Goal: Information Seeking & Learning: Compare options

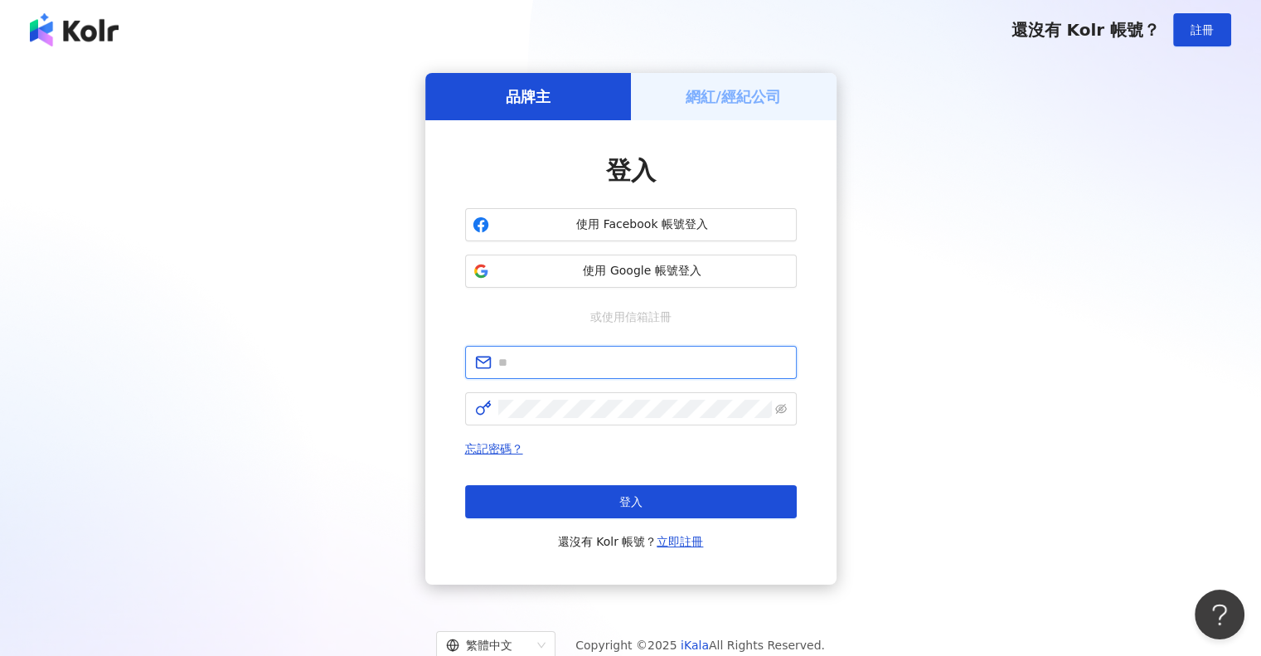
click at [547, 366] on input "text" at bounding box center [642, 362] width 289 height 18
type input "**********"
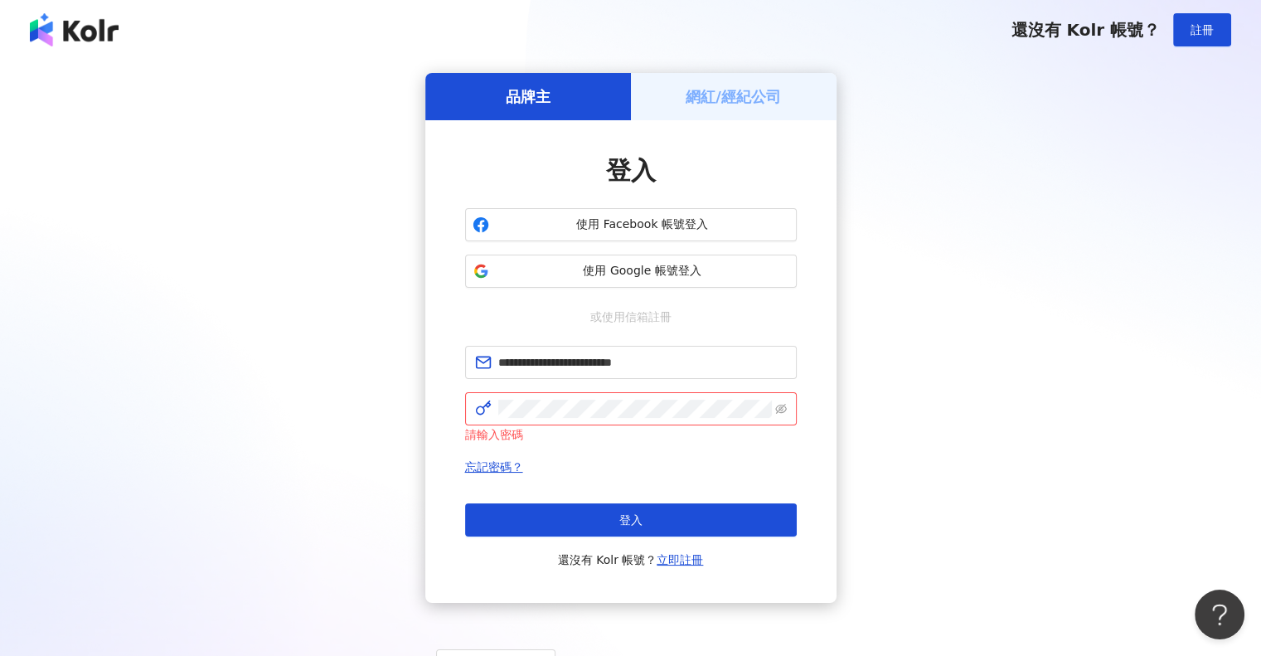
drag, startPoint x: 958, startPoint y: 171, endPoint x: 928, endPoint y: 192, distance: 36.3
click at [958, 171] on div "**********" at bounding box center [630, 338] width 1221 height 530
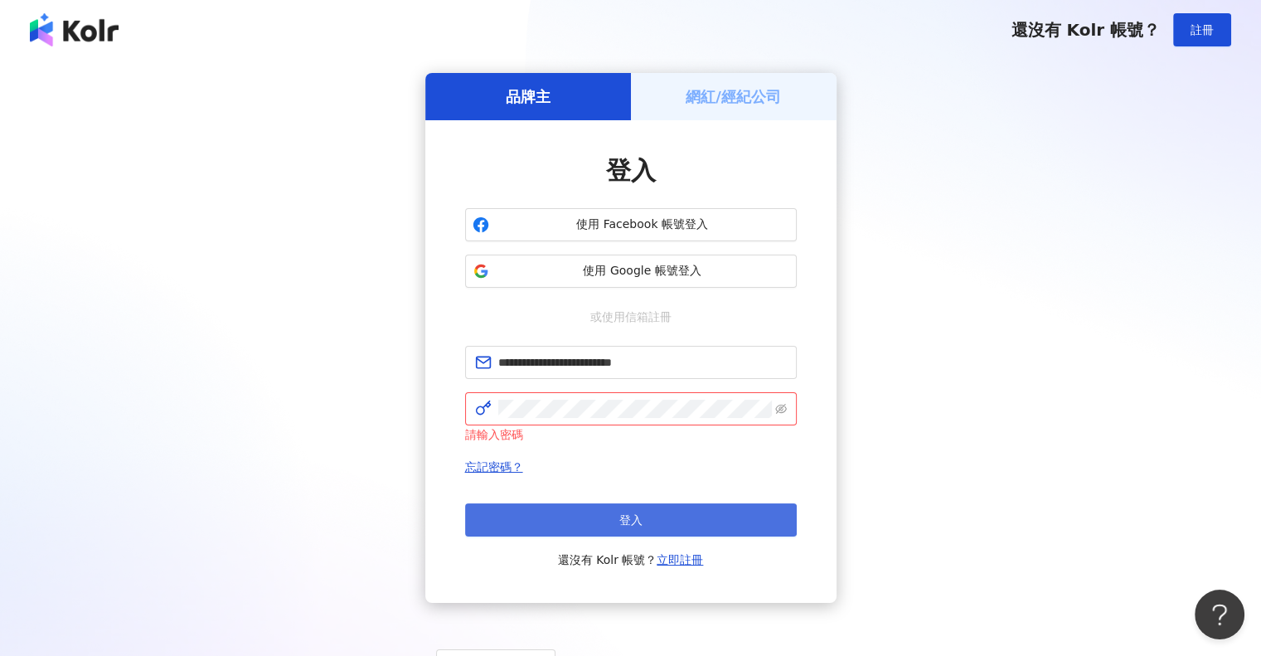
click at [590, 527] on button "登入" at bounding box center [631, 519] width 332 height 33
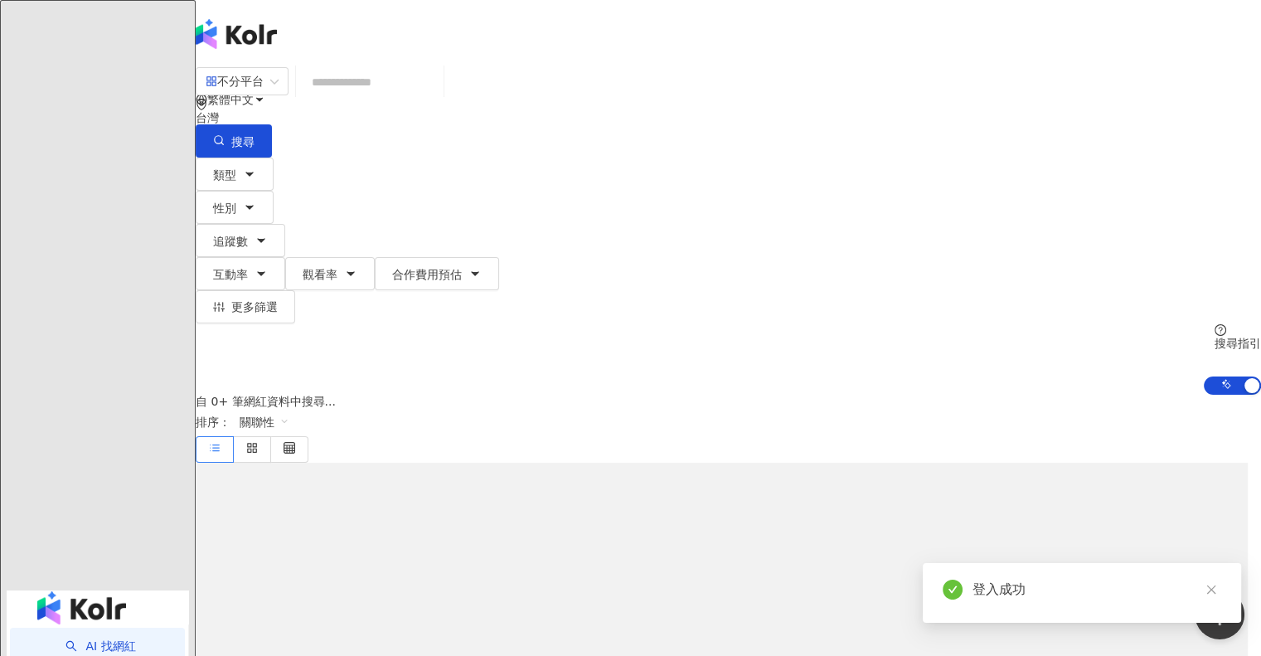
click at [417, 98] on input "search" at bounding box center [370, 82] width 134 height 32
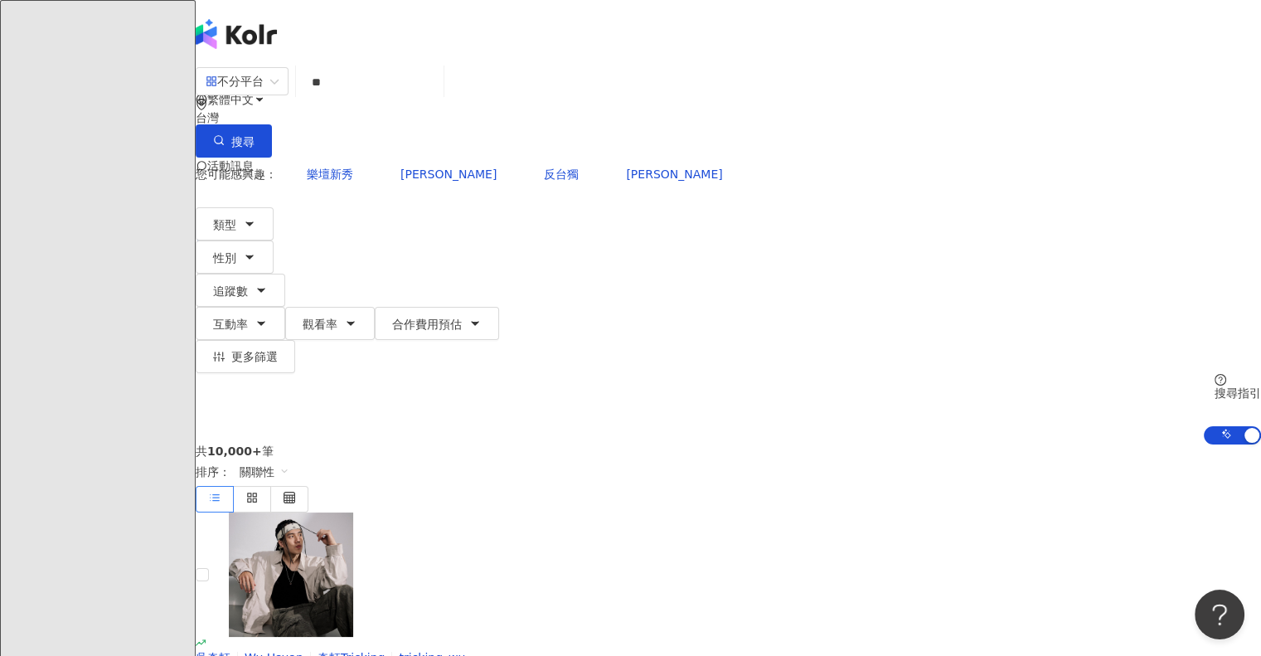
type input "**"
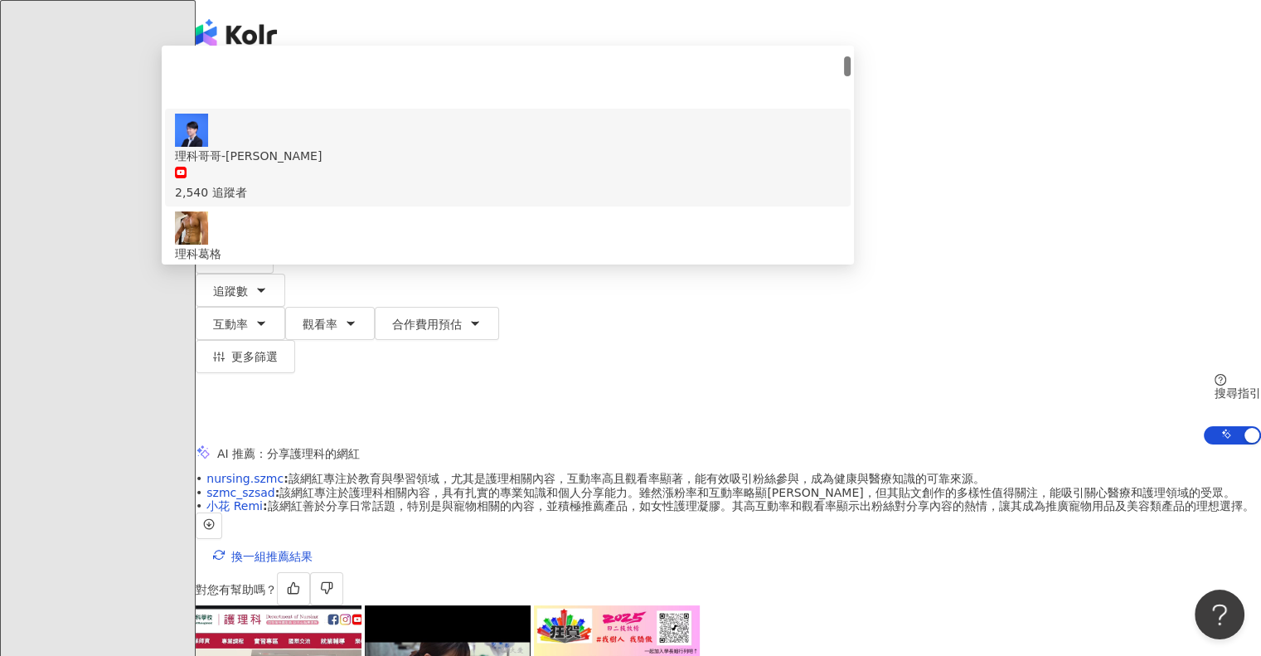
scroll to position [83, 0]
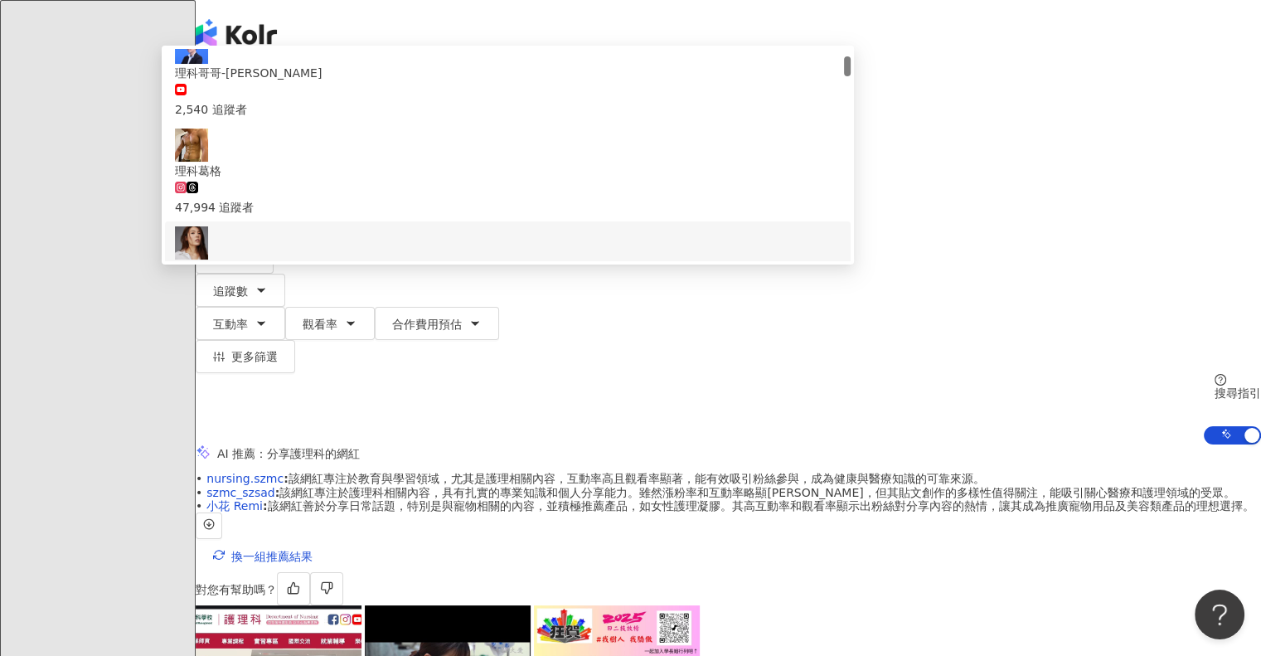
click at [470, 296] on div "19,300 追蹤者" at bounding box center [508, 305] width 666 height 18
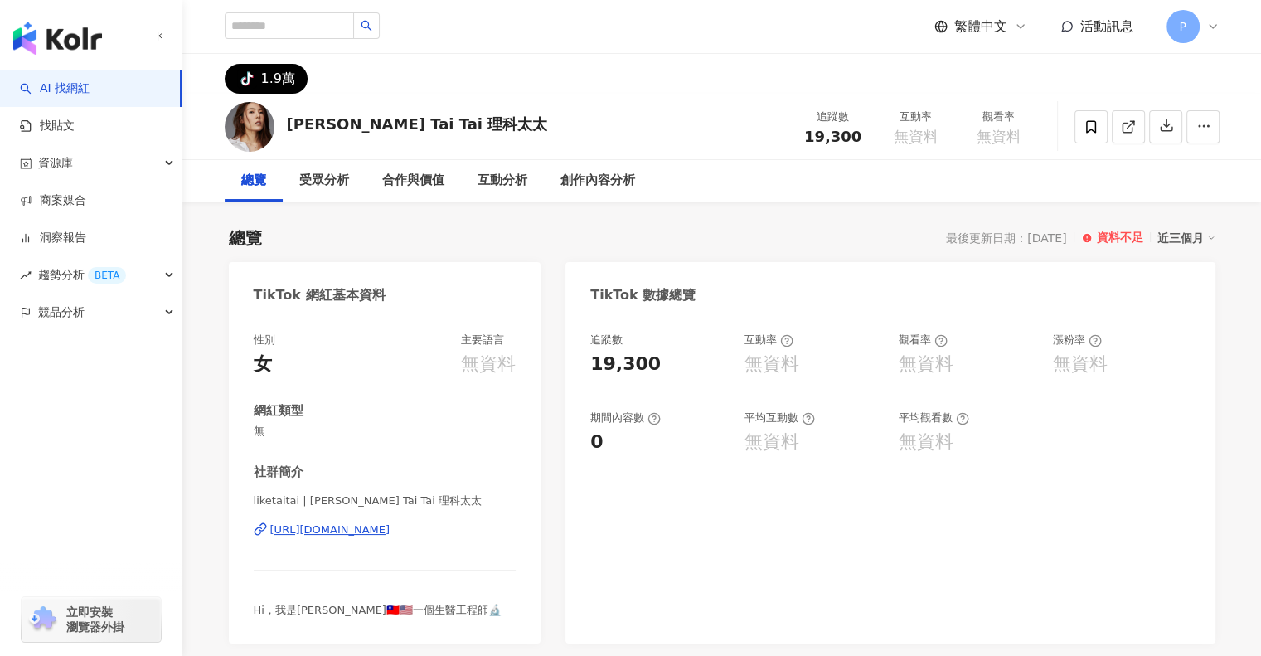
click at [274, 182] on div "總覽" at bounding box center [254, 180] width 58 height 41
click at [304, 35] on input "search" at bounding box center [289, 25] width 129 height 27
type input "****"
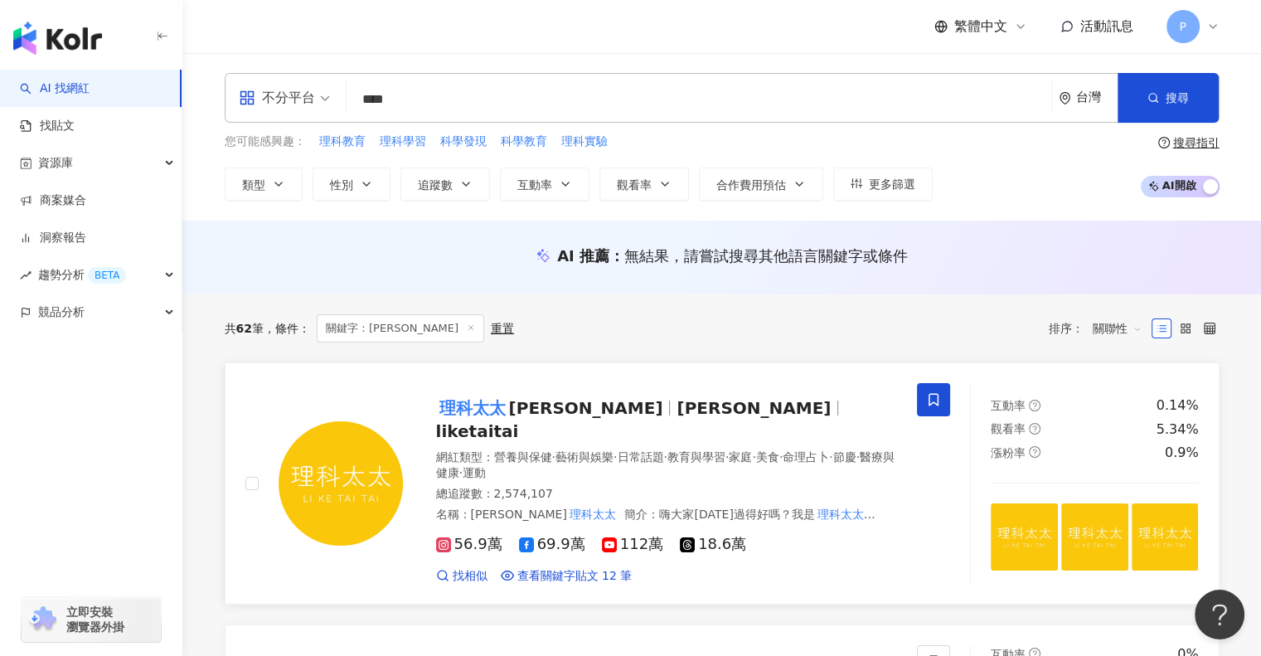
click at [677, 398] on span "Evelyn Chen" at bounding box center [754, 408] width 154 height 20
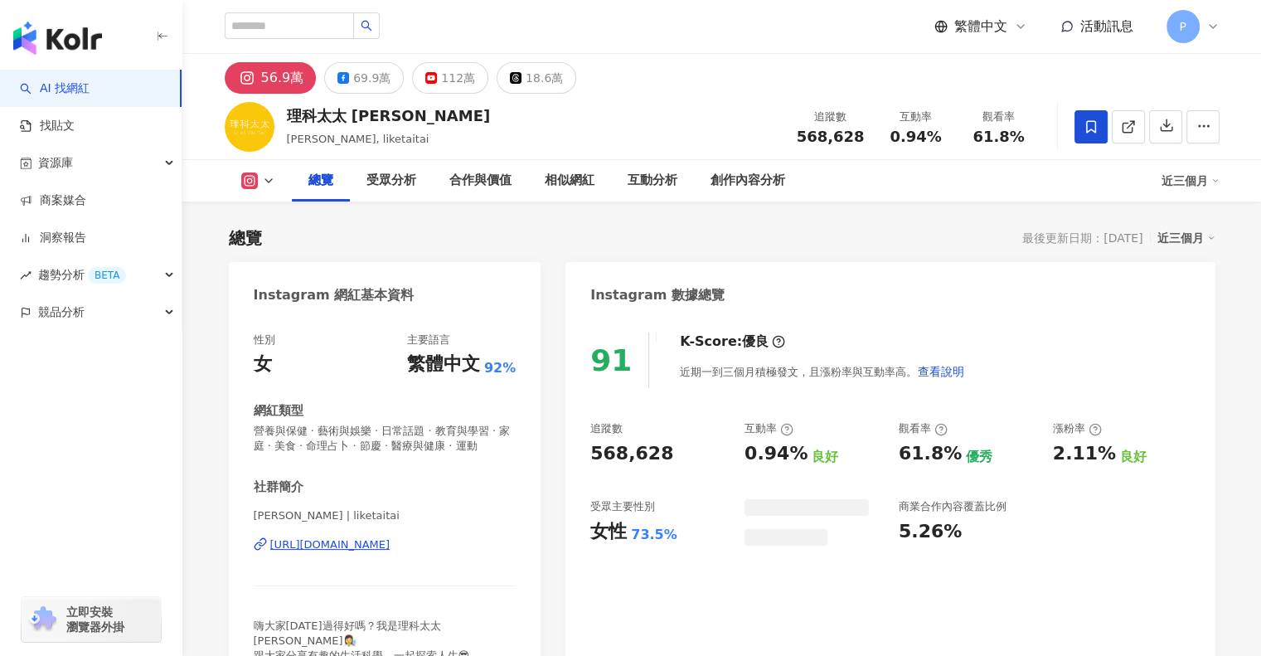
drag, startPoint x: 541, startPoint y: 165, endPoint x: 294, endPoint y: 9, distance: 292.9
click at [294, 9] on div "繁體中文 活動訊息 P" at bounding box center [722, 26] width 995 height 53
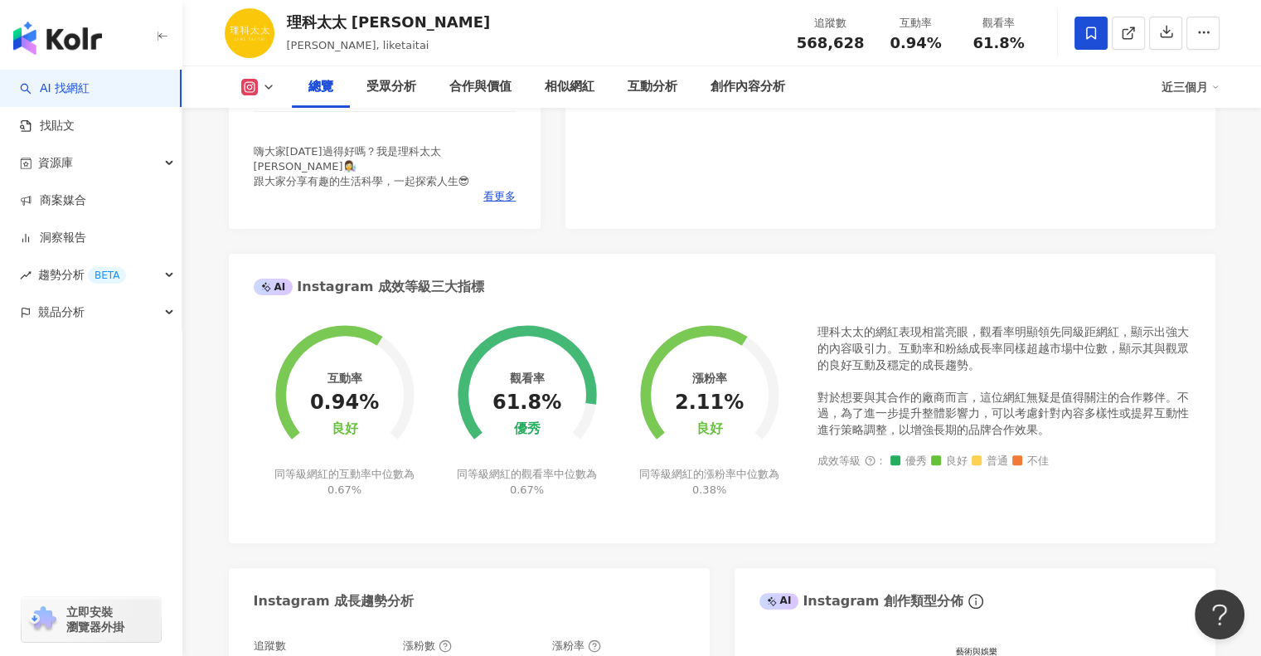
scroll to position [415, 0]
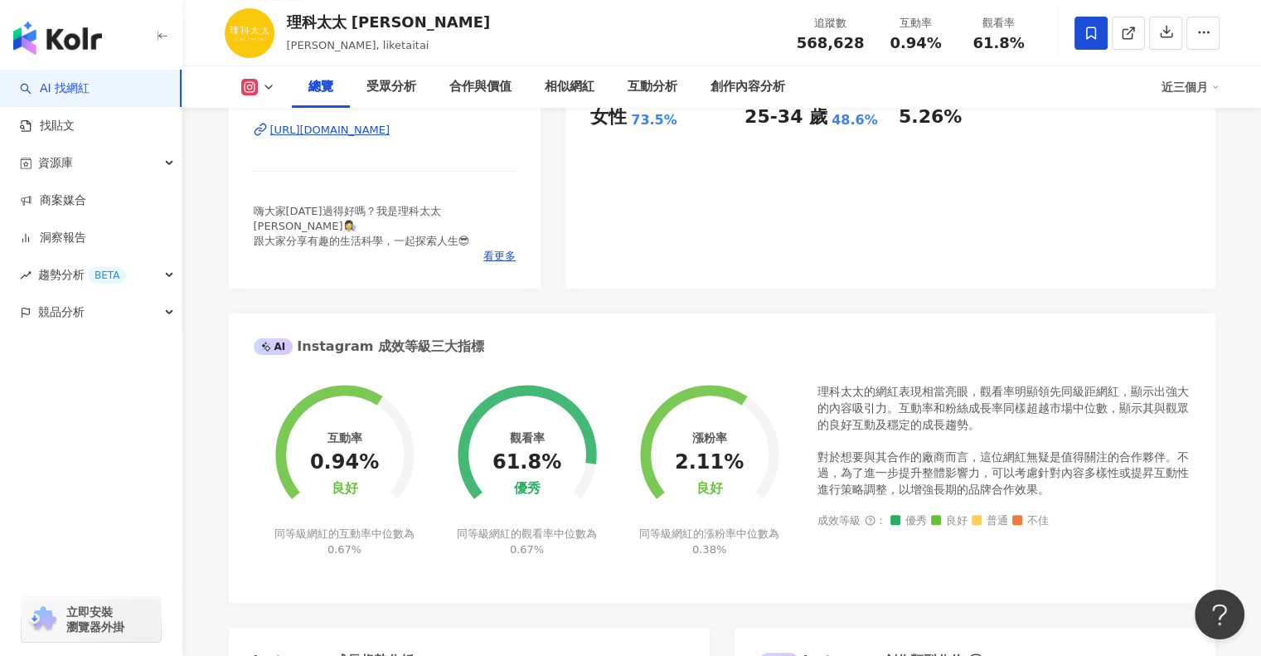
click at [273, 86] on icon at bounding box center [268, 86] width 13 height 13
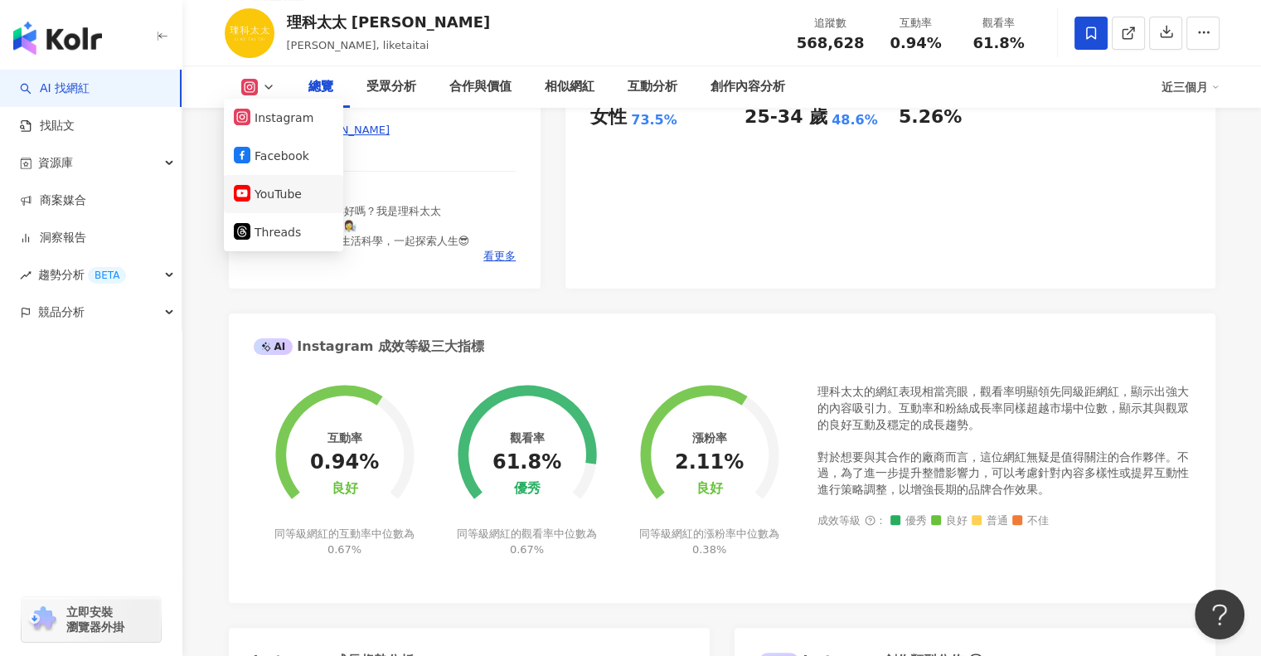
click at [302, 192] on button "YouTube" at bounding box center [284, 193] width 100 height 23
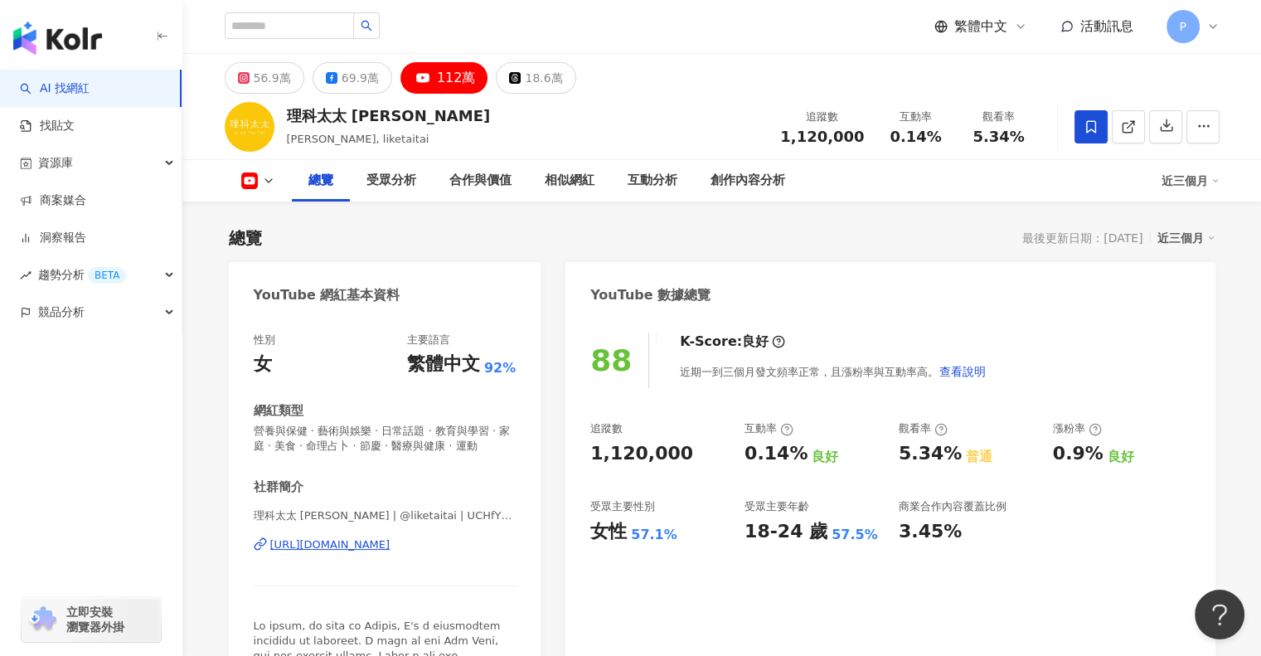
click at [371, 195] on div "受眾分析" at bounding box center [391, 180] width 83 height 41
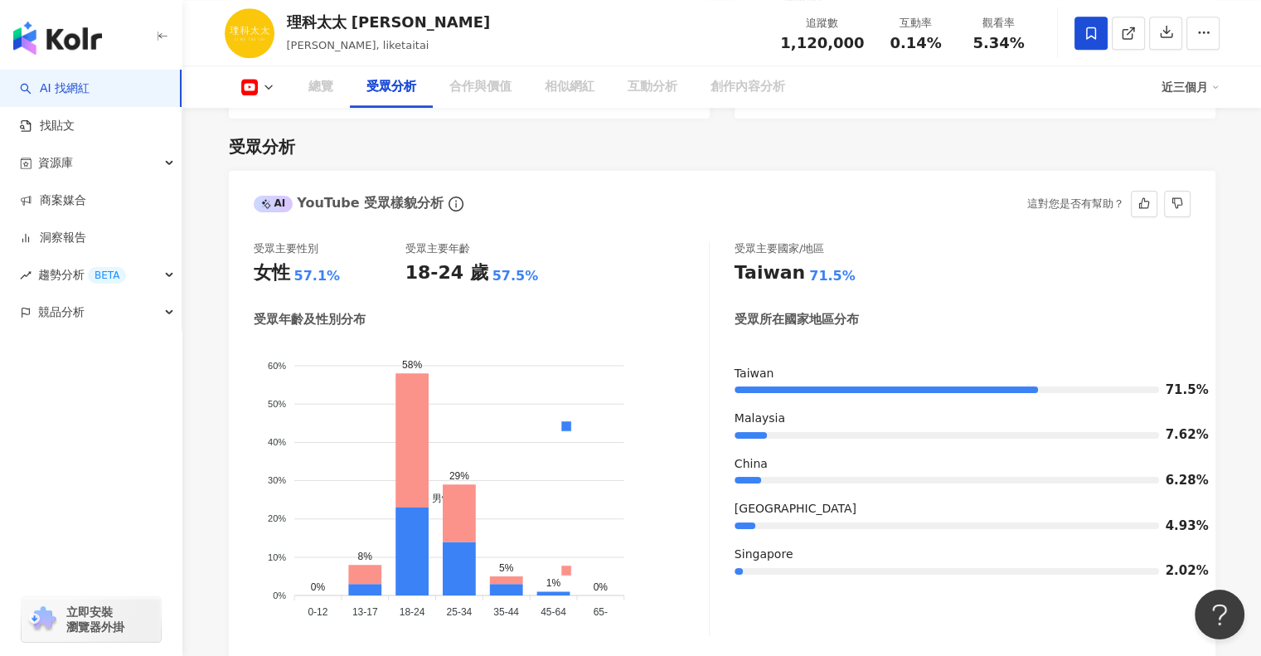
click at [384, 194] on div "AI YouTube 受眾樣貌分析" at bounding box center [349, 203] width 191 height 18
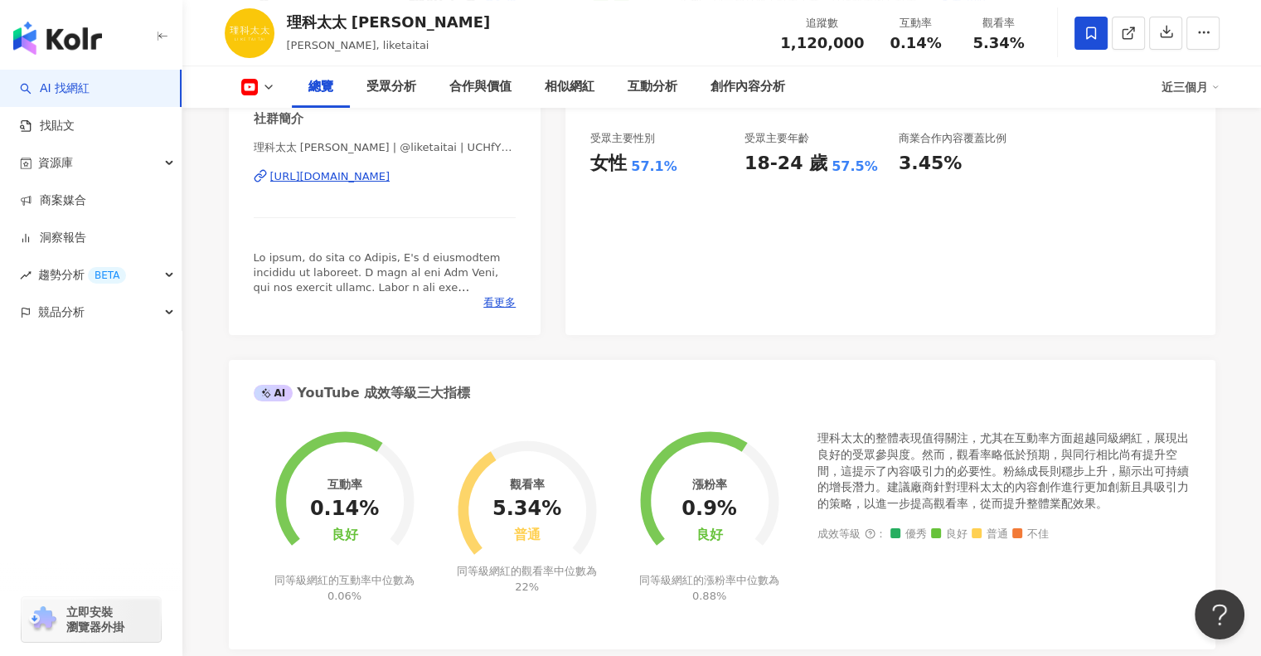
scroll to position [0, 0]
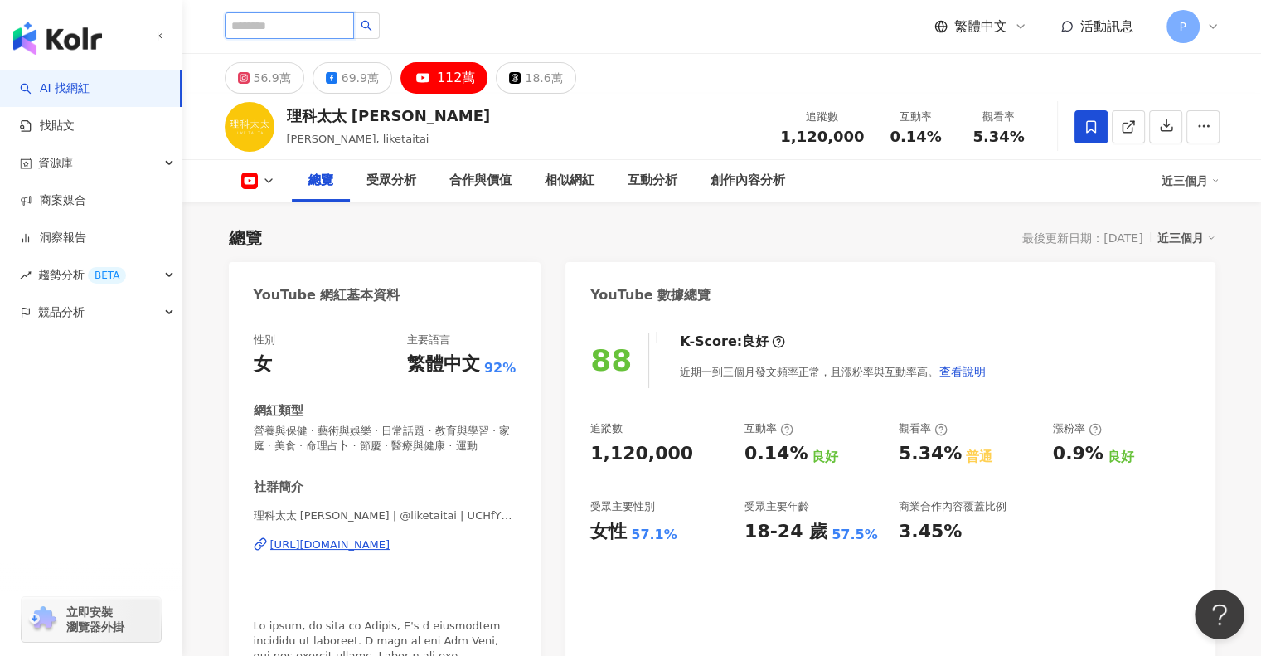
click at [308, 29] on input "search" at bounding box center [289, 25] width 129 height 27
type input "**********"
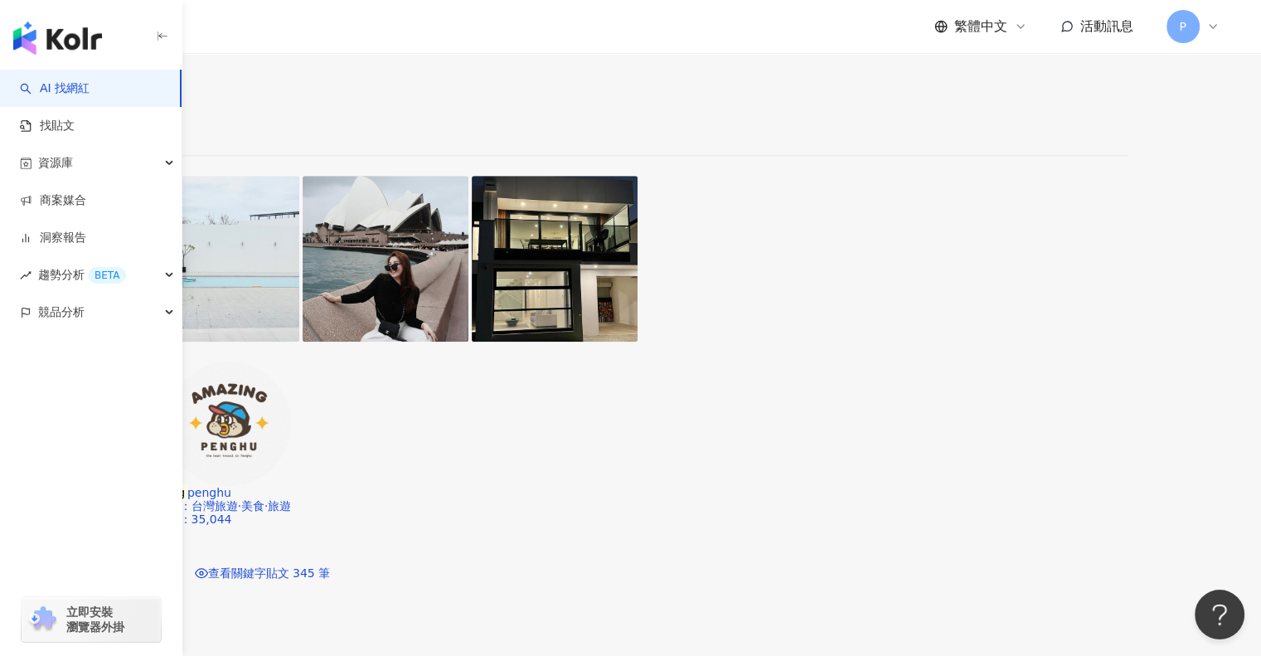
scroll to position [912, 0]
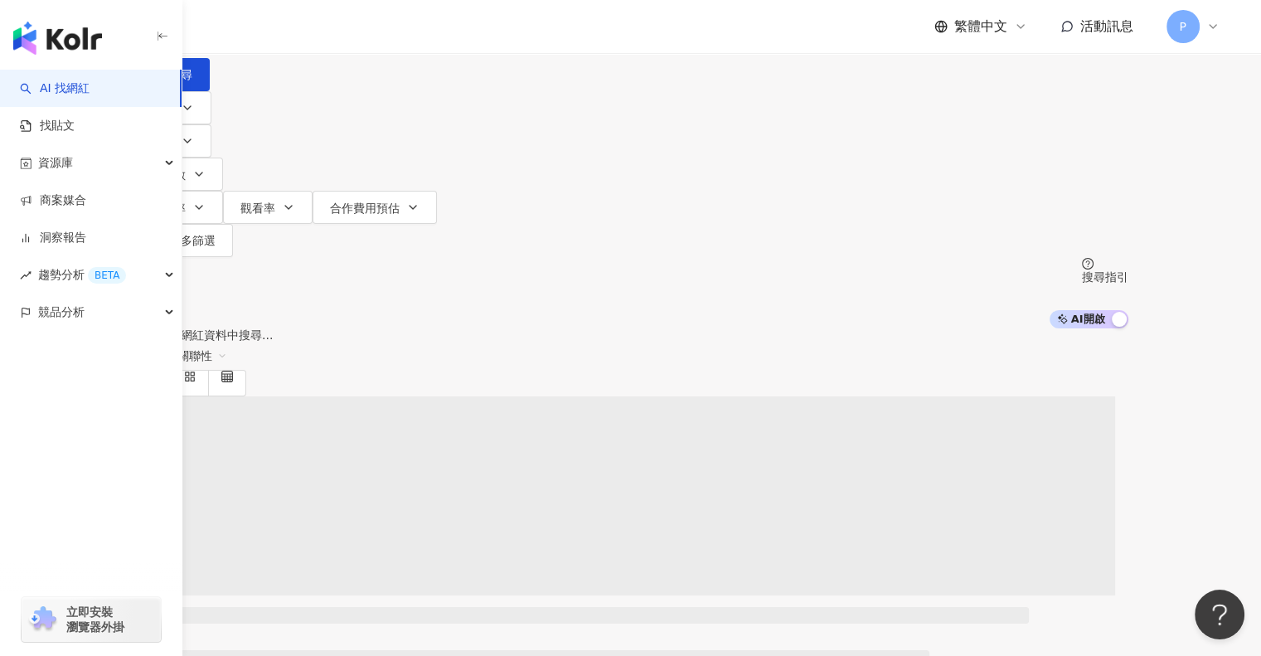
click at [375, 32] on input "search" at bounding box center [307, 16] width 134 height 32
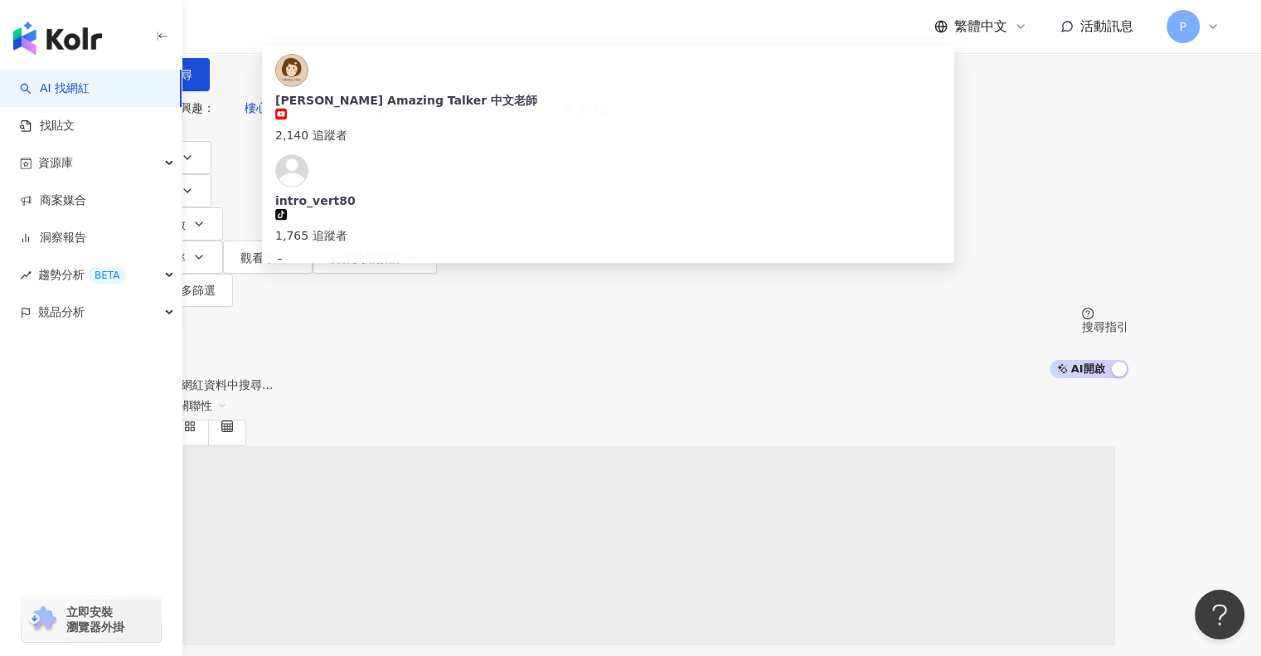
type input "****"
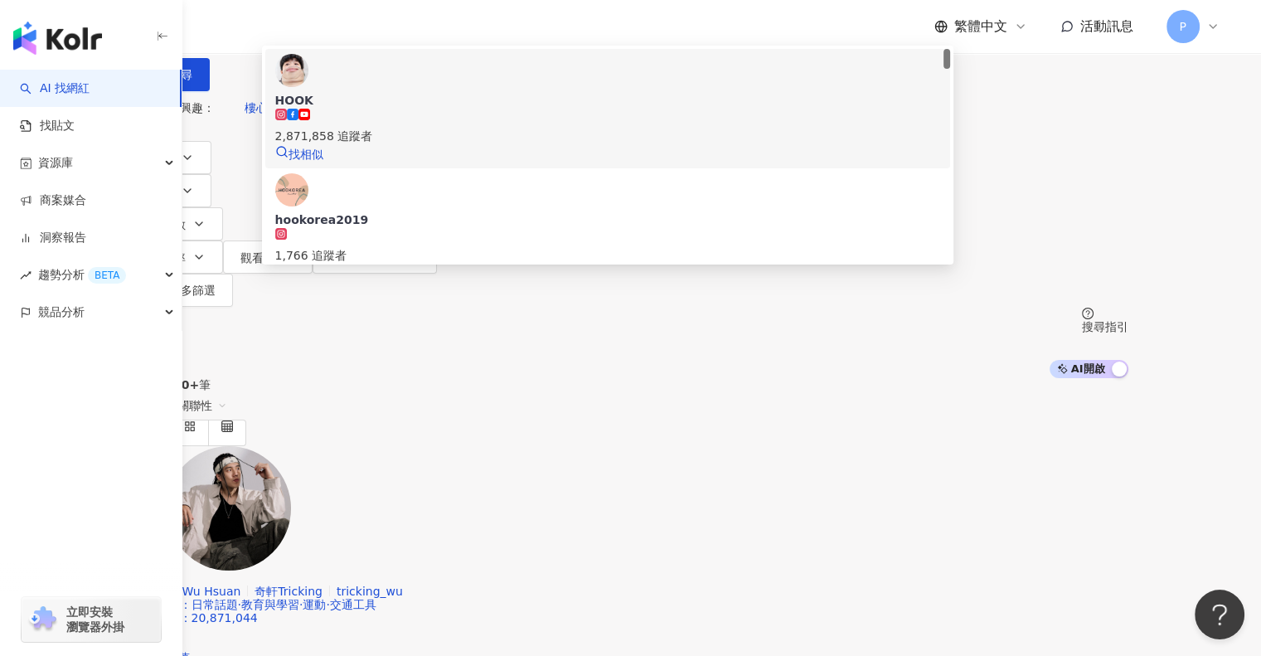
click at [310, 120] on icon at bounding box center [305, 115] width 12 height 12
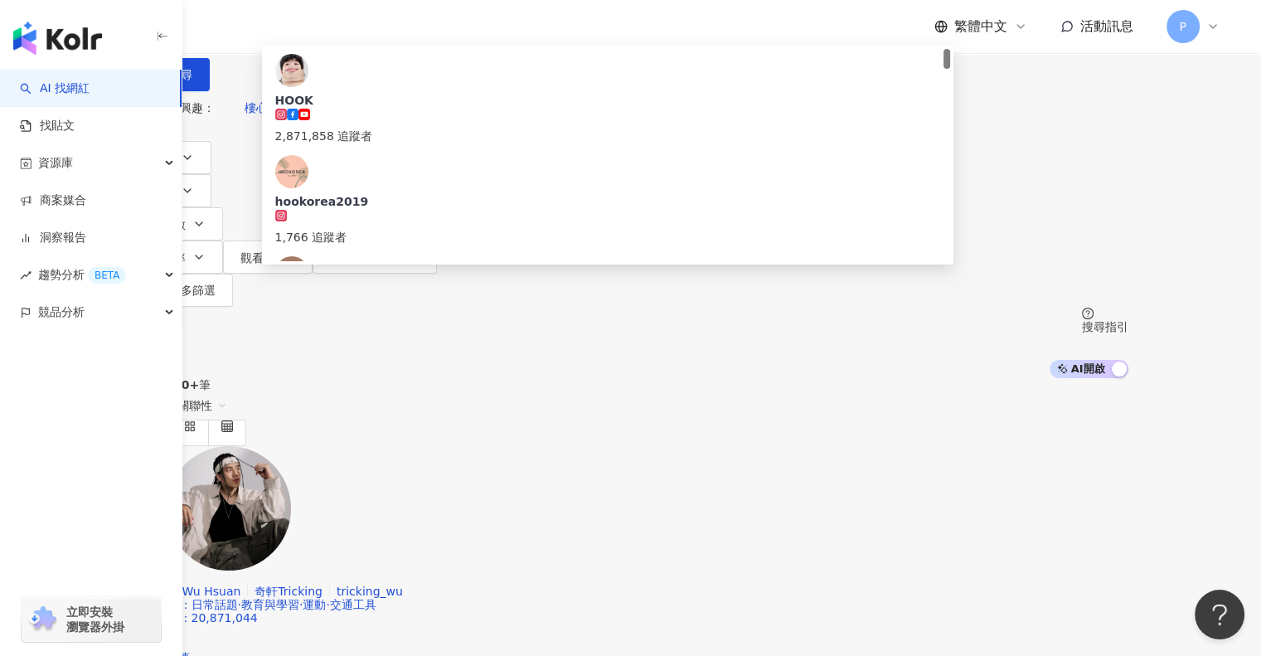
type input "***"
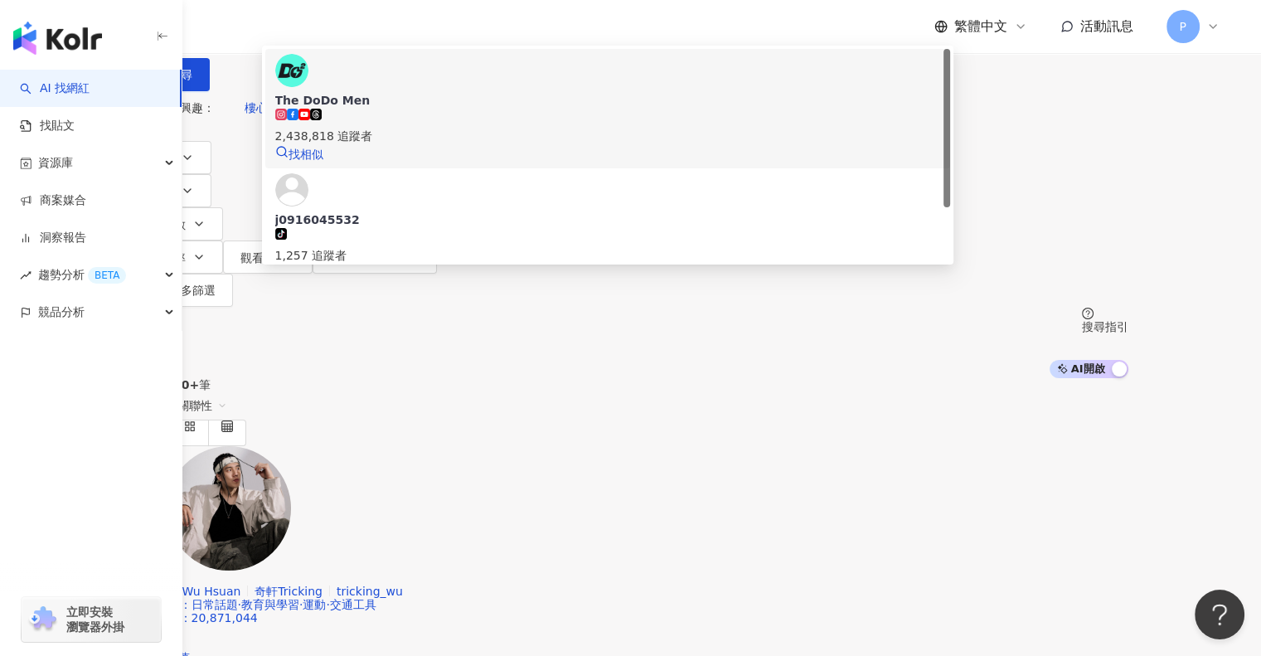
click at [461, 145] on div "2,438,818 追蹤者" at bounding box center [608, 127] width 666 height 36
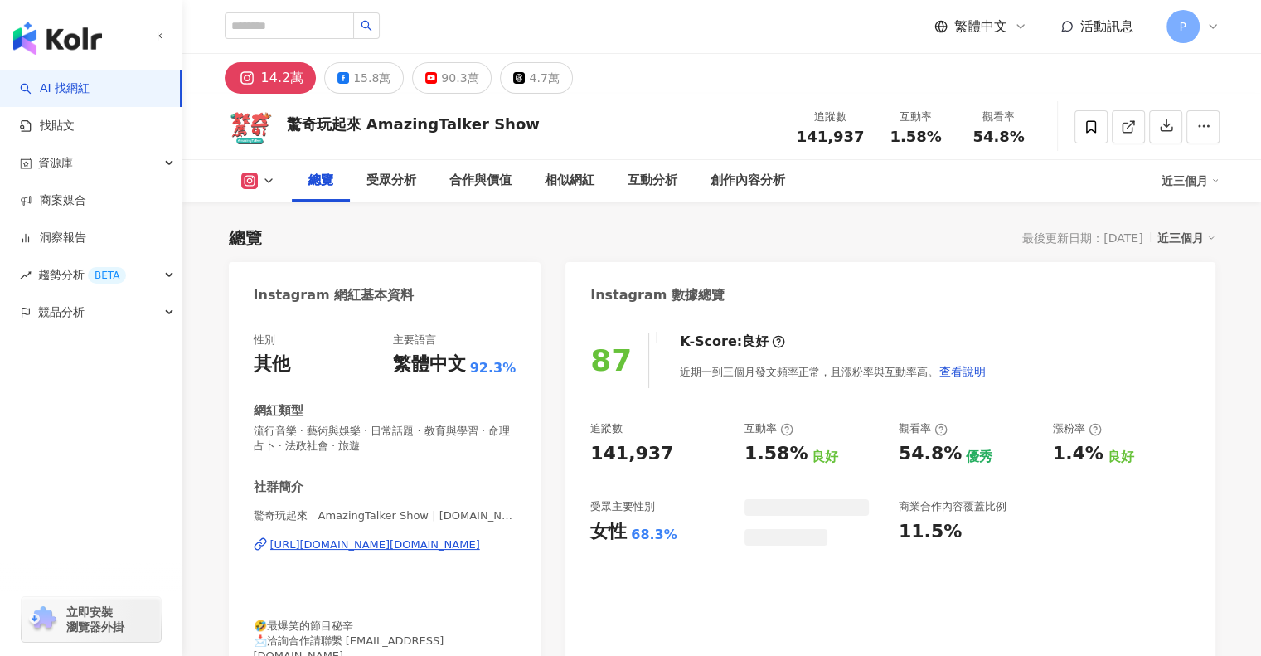
click at [376, 198] on div "受眾分析" at bounding box center [391, 180] width 83 height 41
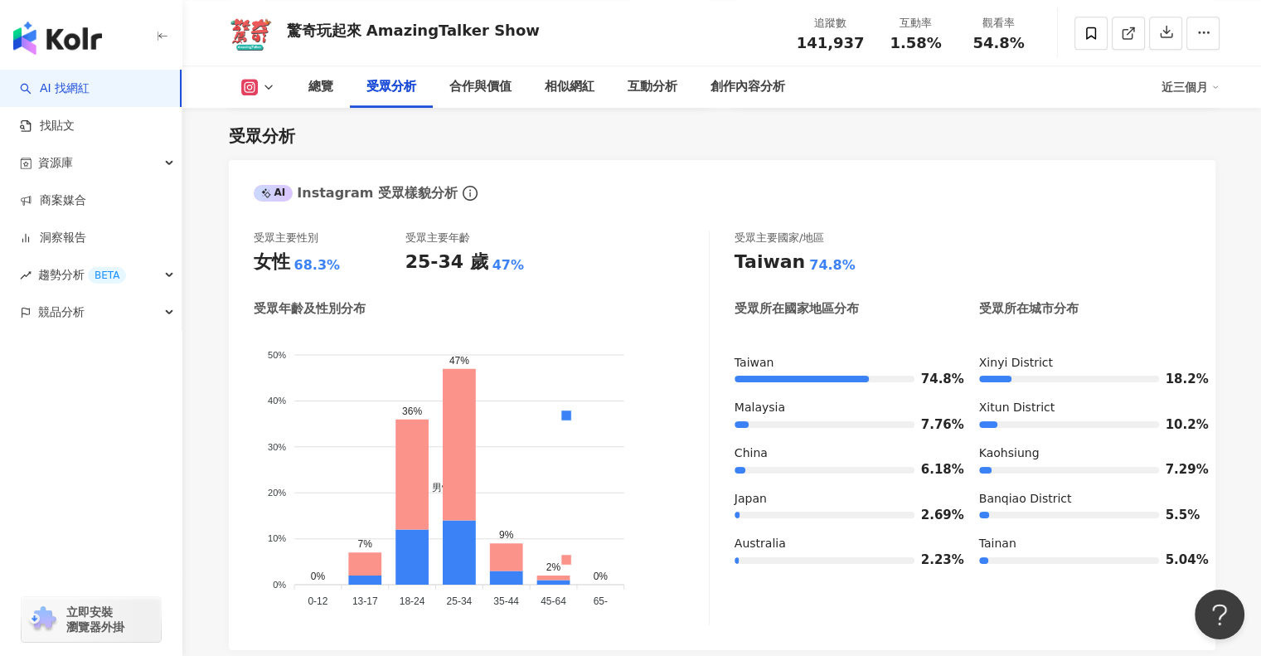
click at [266, 92] on icon at bounding box center [268, 86] width 13 height 13
click at [310, 200] on button "YouTube" at bounding box center [284, 193] width 100 height 23
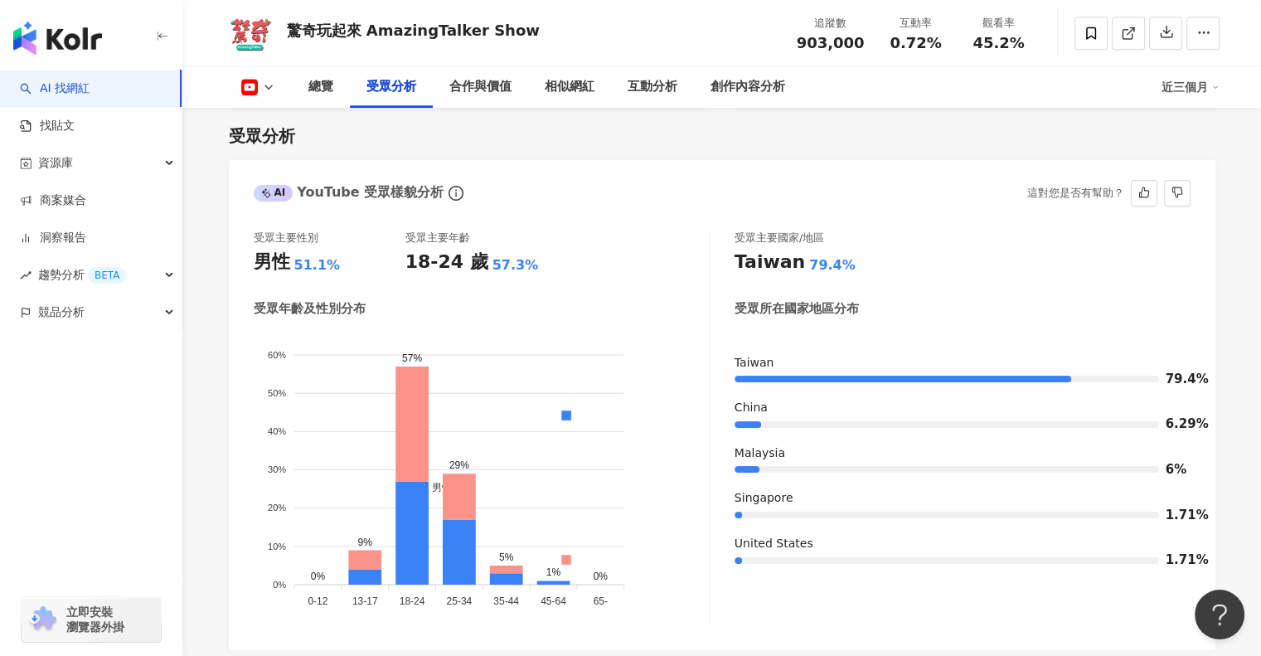
scroll to position [1540, 0]
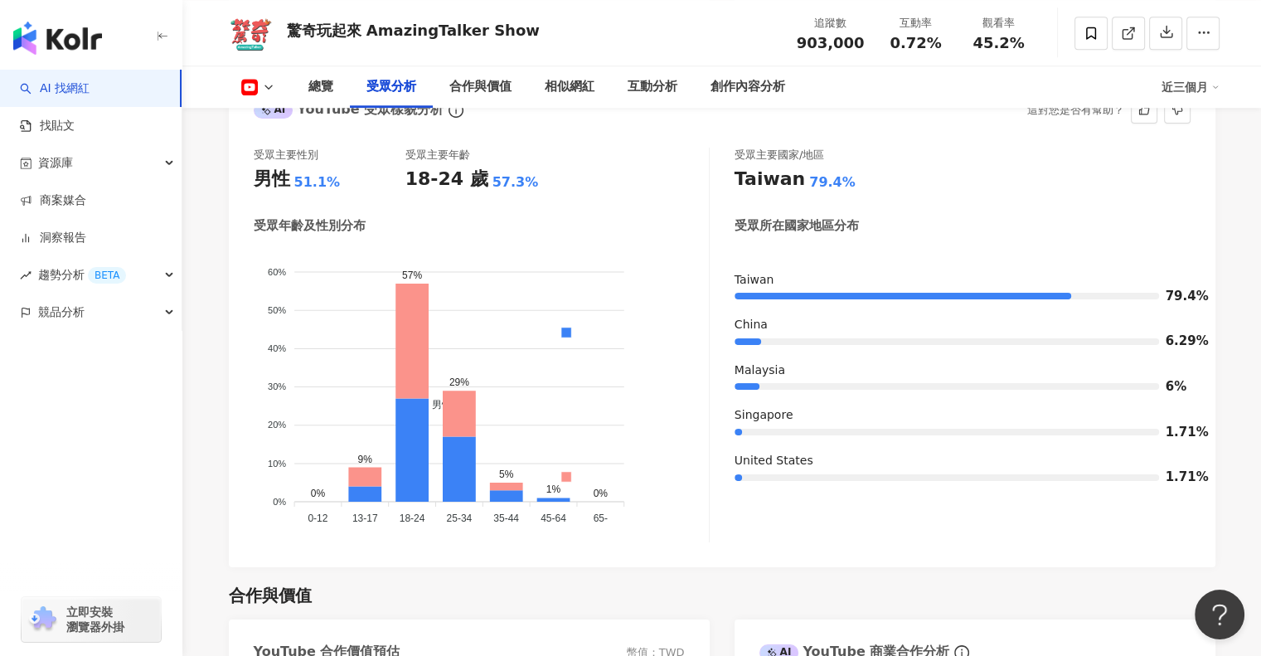
drag, startPoint x: 389, startPoint y: 347, endPoint x: 215, endPoint y: 284, distance: 185.2
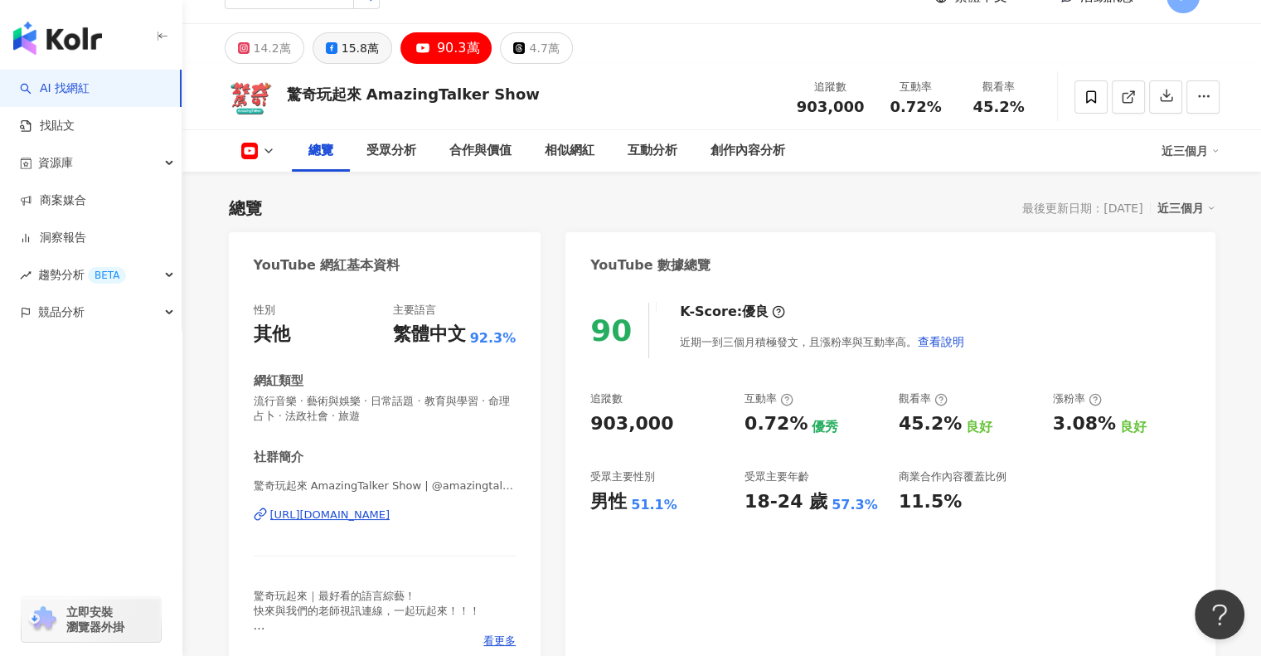
scroll to position [0, 0]
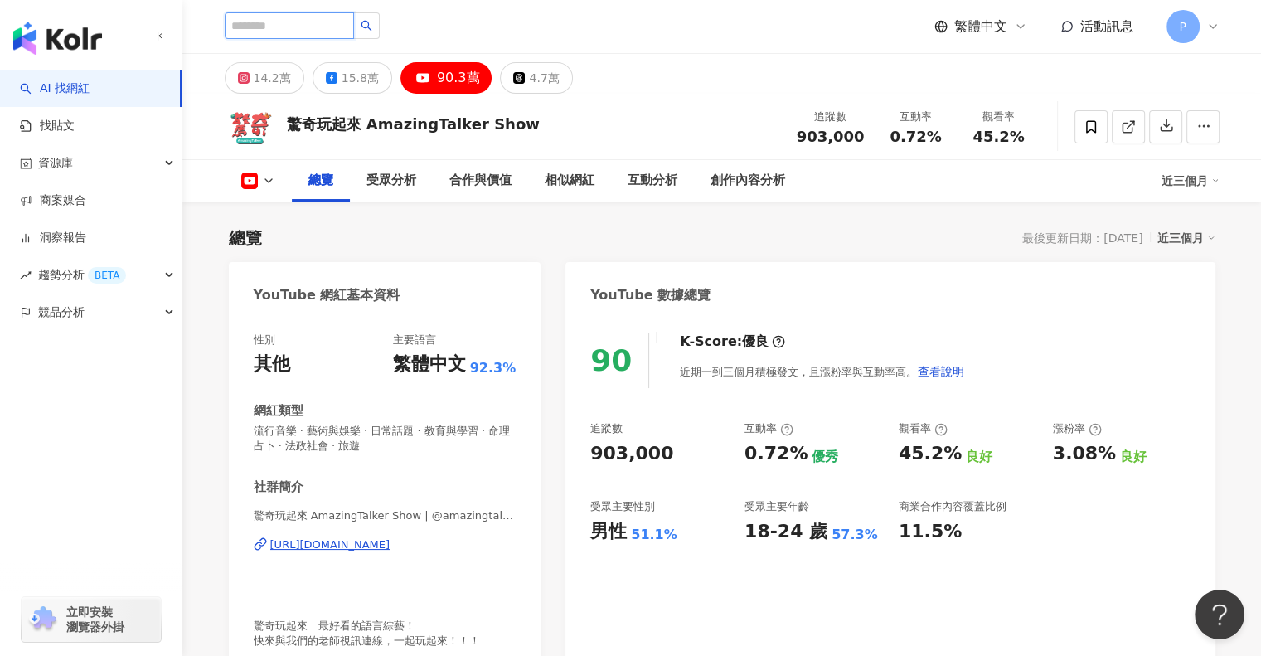
click at [343, 36] on input "search" at bounding box center [289, 25] width 129 height 27
type input "**"
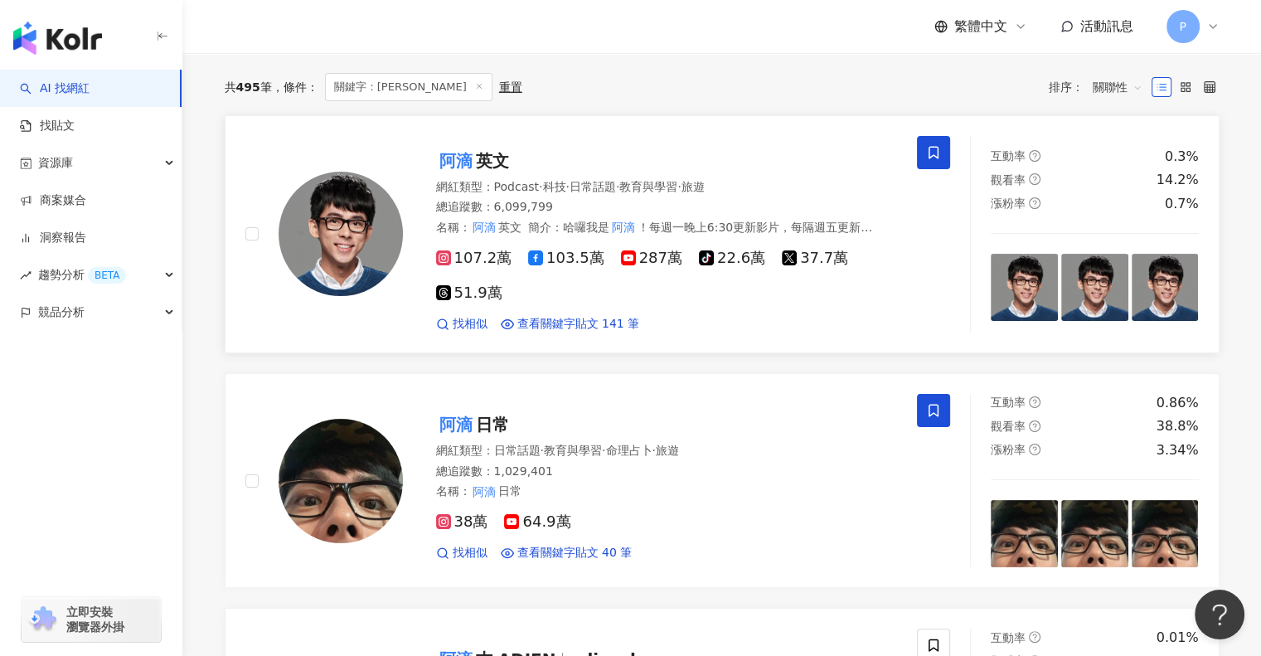
scroll to position [166, 0]
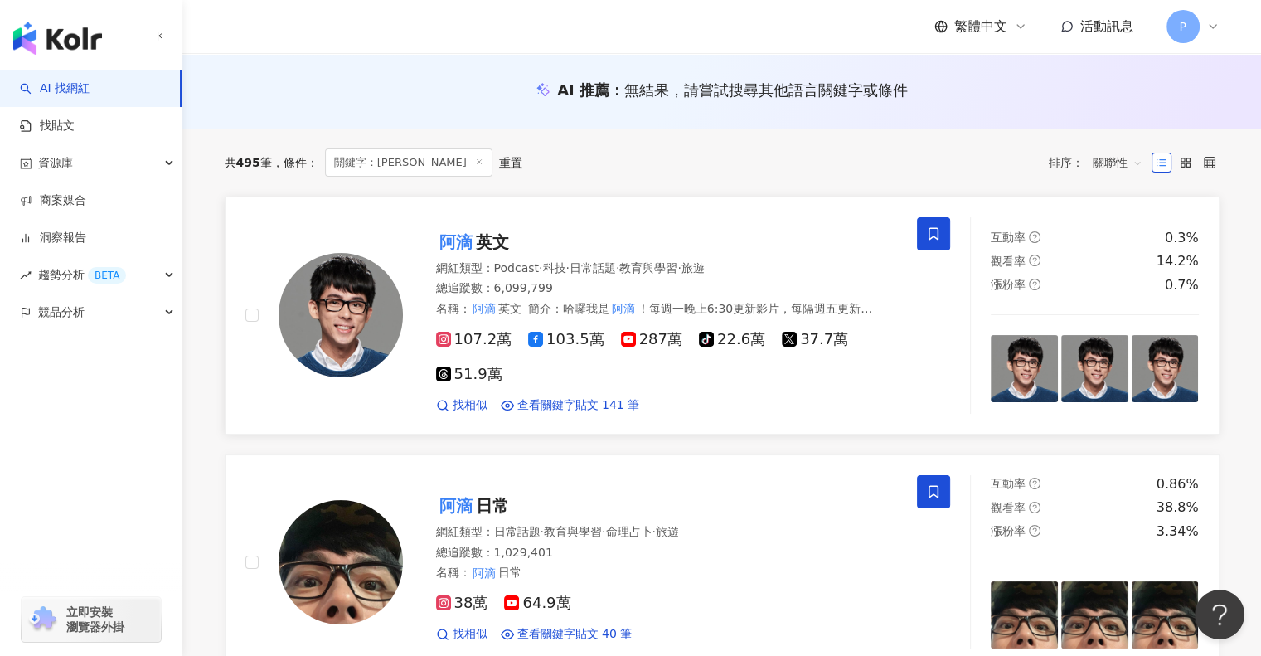
click at [638, 342] on span "287萬" at bounding box center [651, 339] width 61 height 17
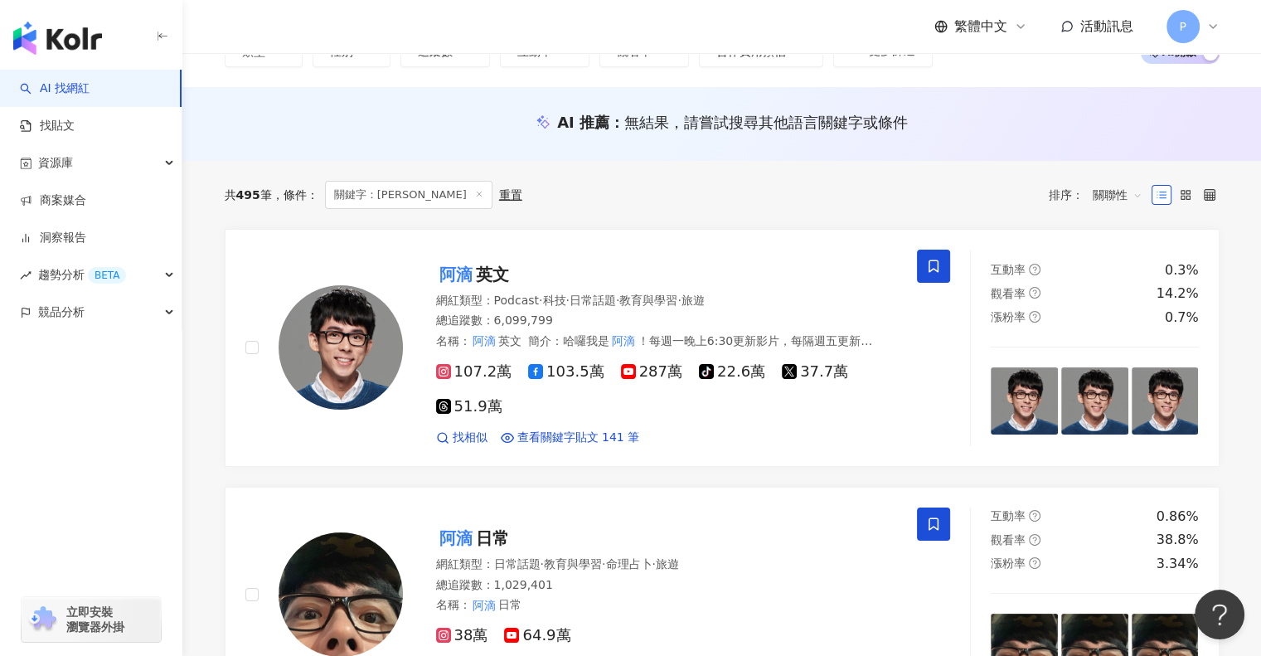
scroll to position [0, 0]
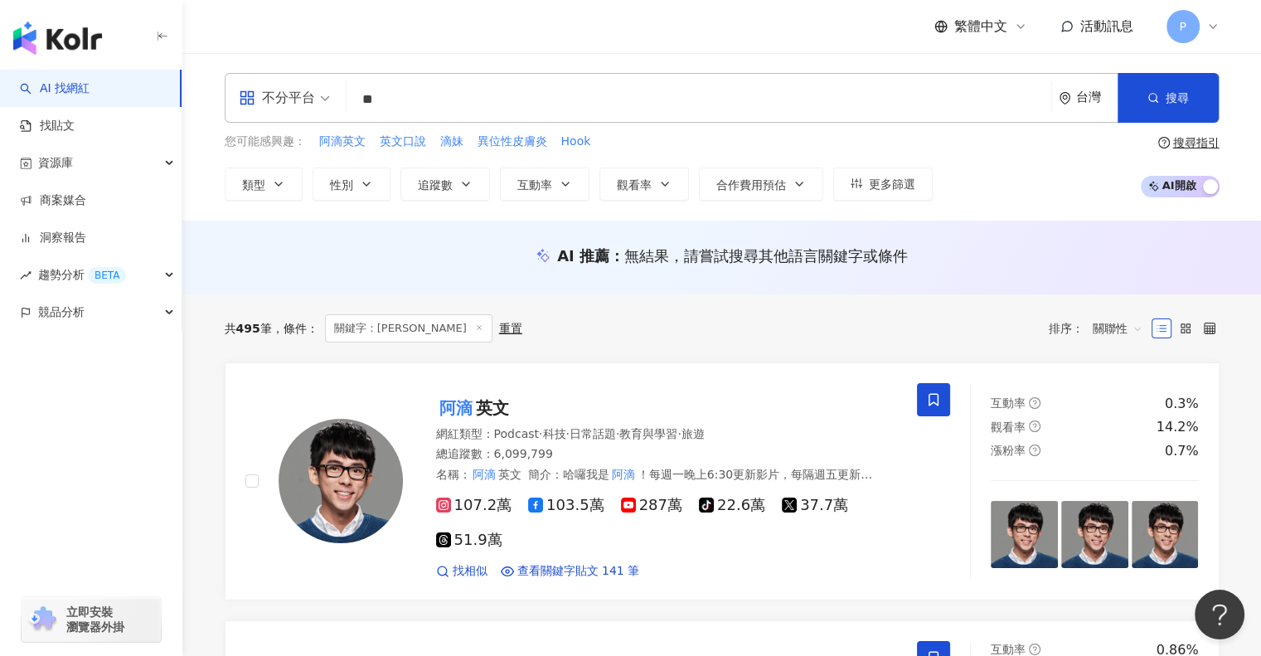
click at [425, 91] on input "**" at bounding box center [699, 100] width 692 height 32
type input "*"
type input "***"
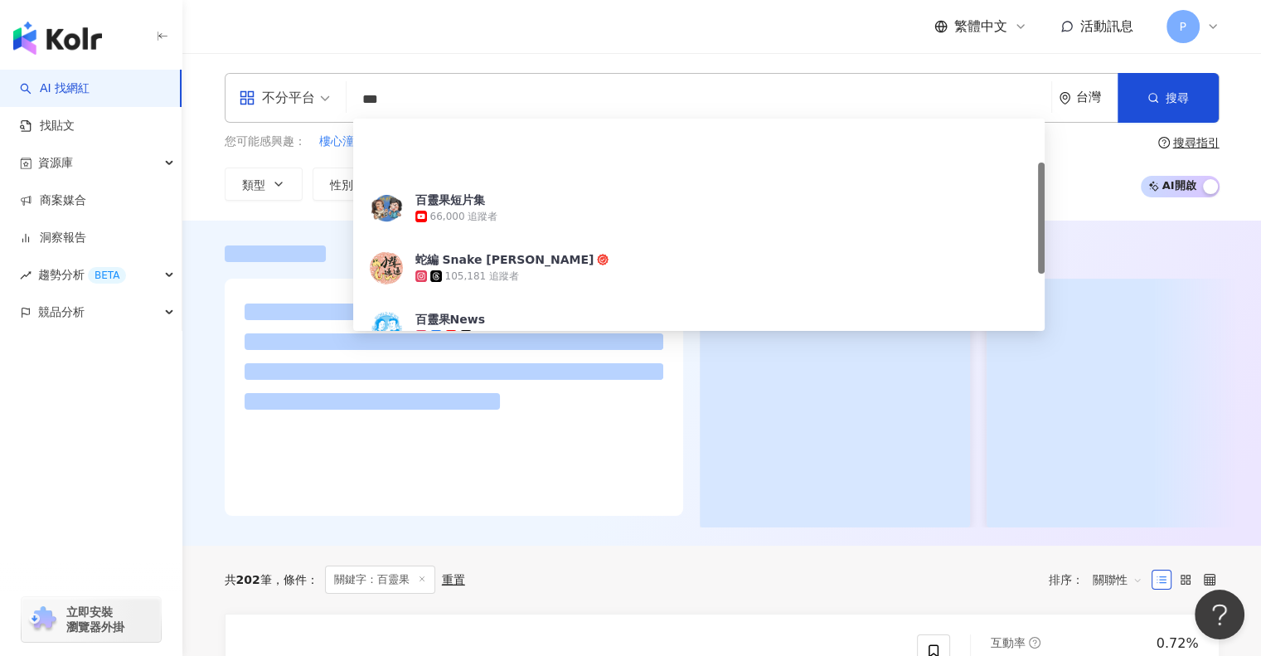
scroll to position [83, 0]
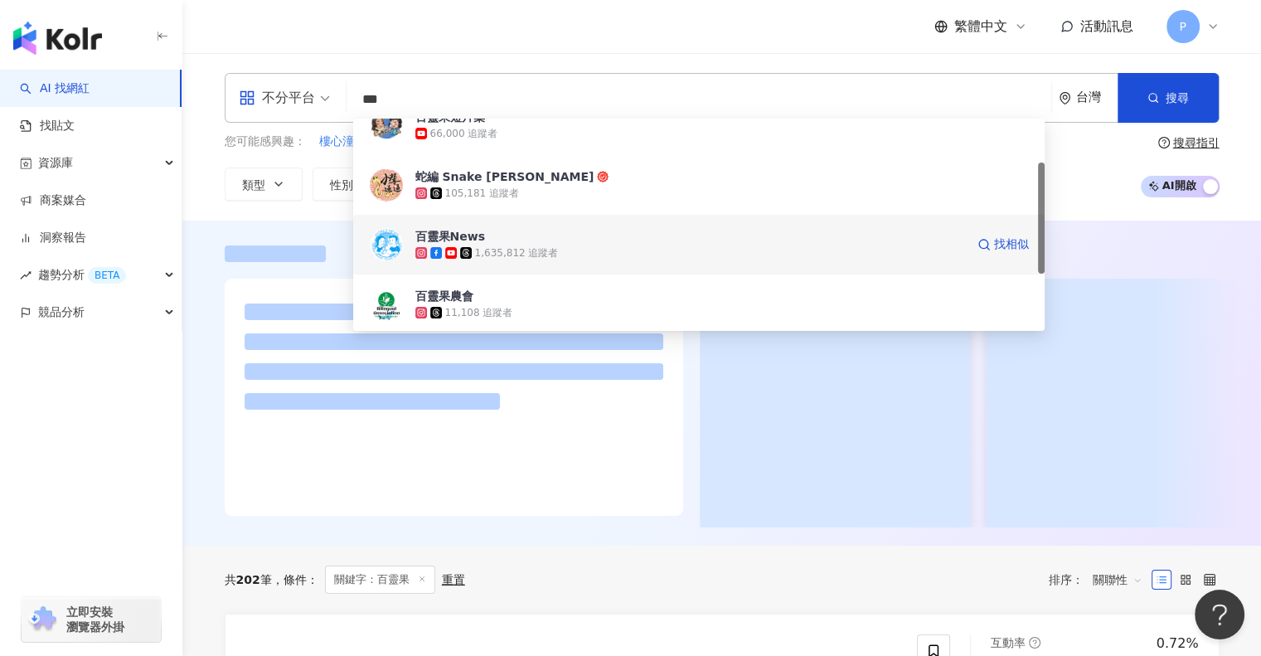
click at [482, 252] on div "1,635,812 追蹤者" at bounding box center [517, 253] width 84 height 14
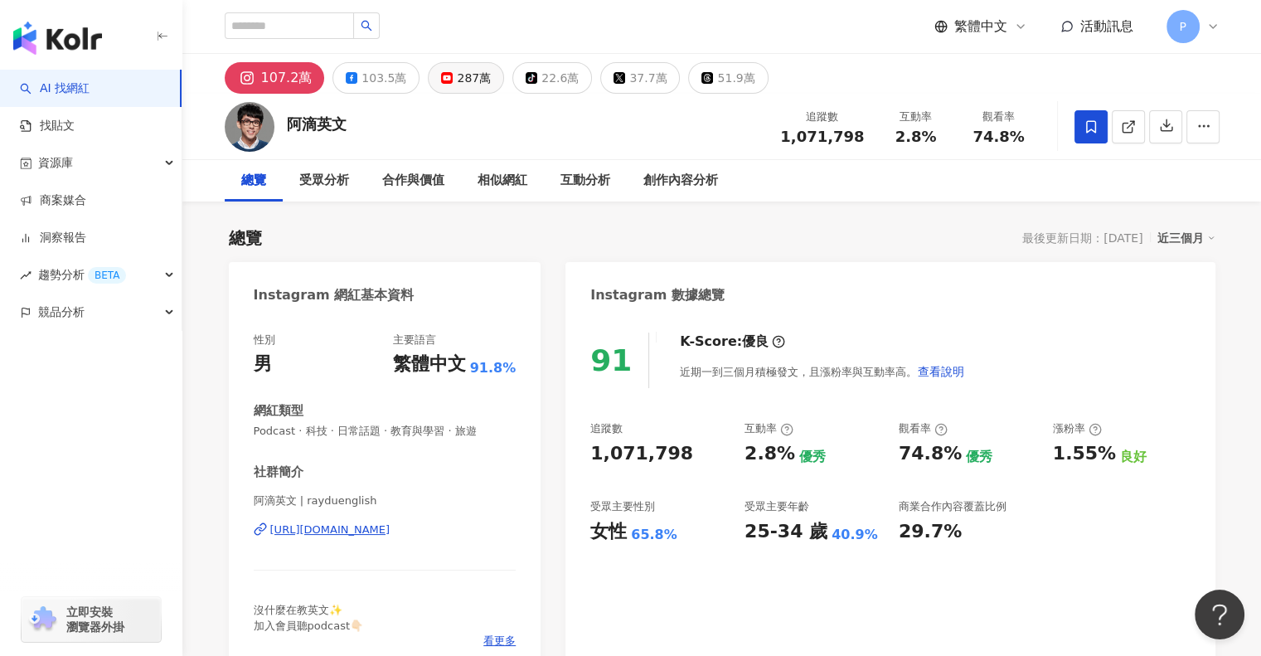
click at [476, 89] on div "287萬" at bounding box center [474, 77] width 34 height 23
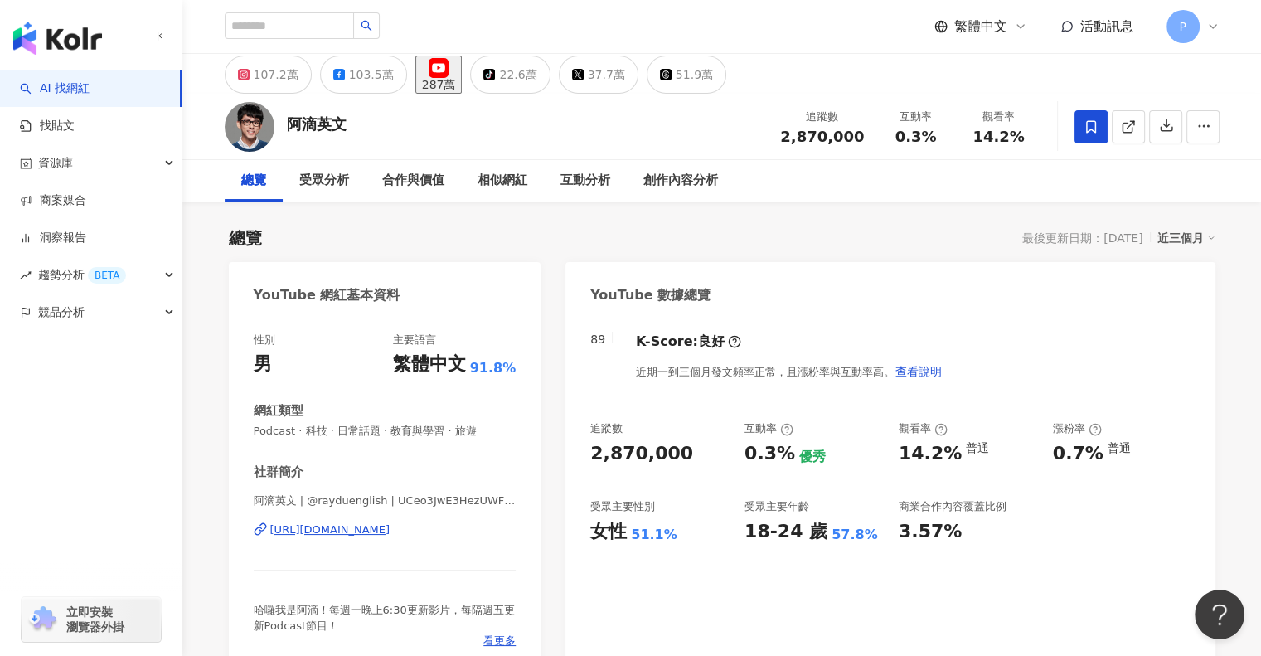
click at [456, 79] on div "287萬" at bounding box center [439, 84] width 34 height 13
click at [347, 182] on div "受眾分析" at bounding box center [324, 181] width 50 height 20
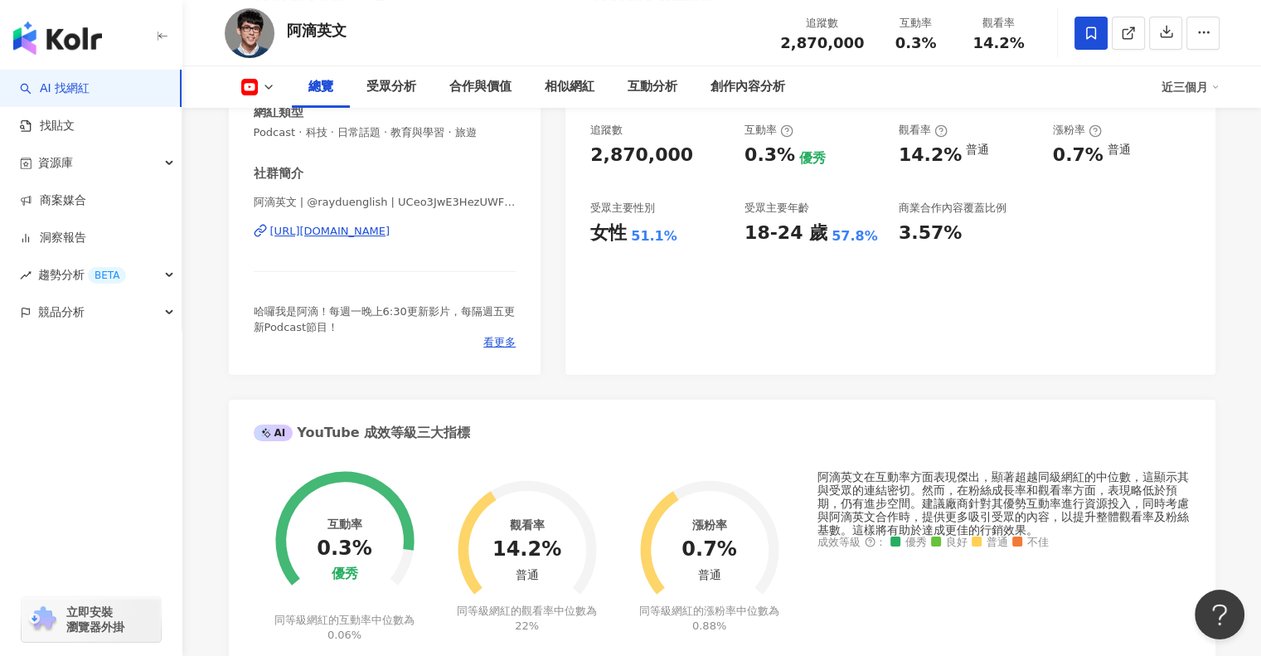
scroll to position [265, 0]
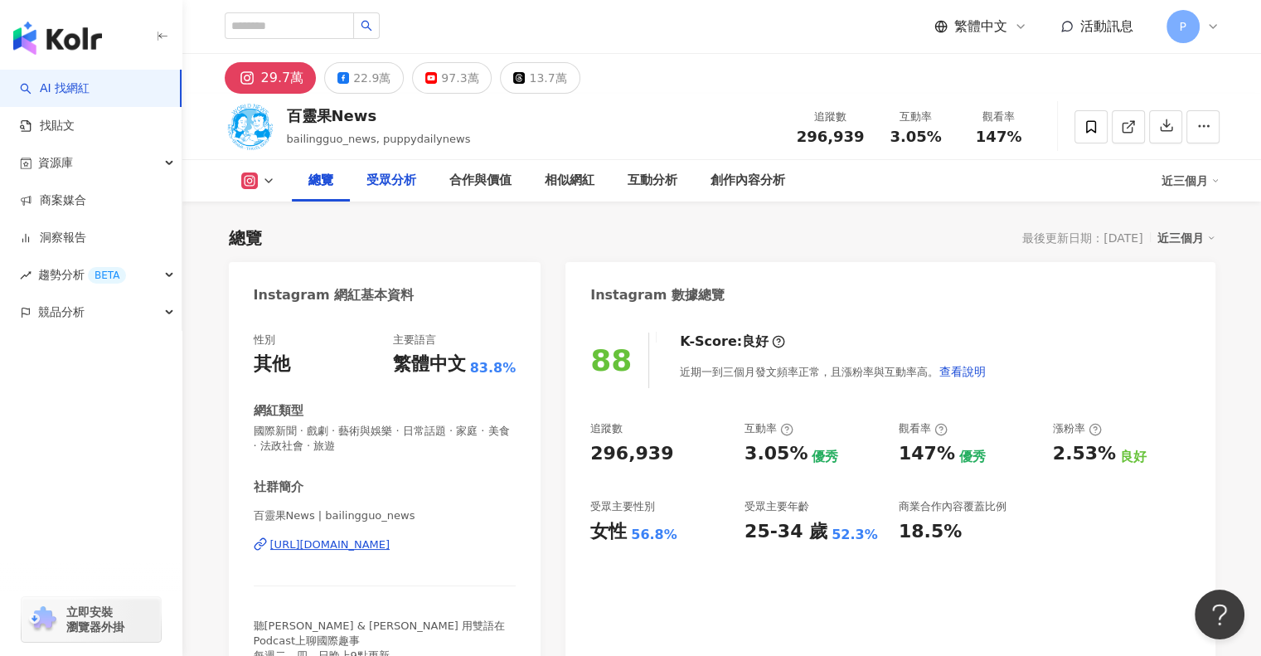
click at [380, 183] on div "受眾分析" at bounding box center [391, 181] width 50 height 20
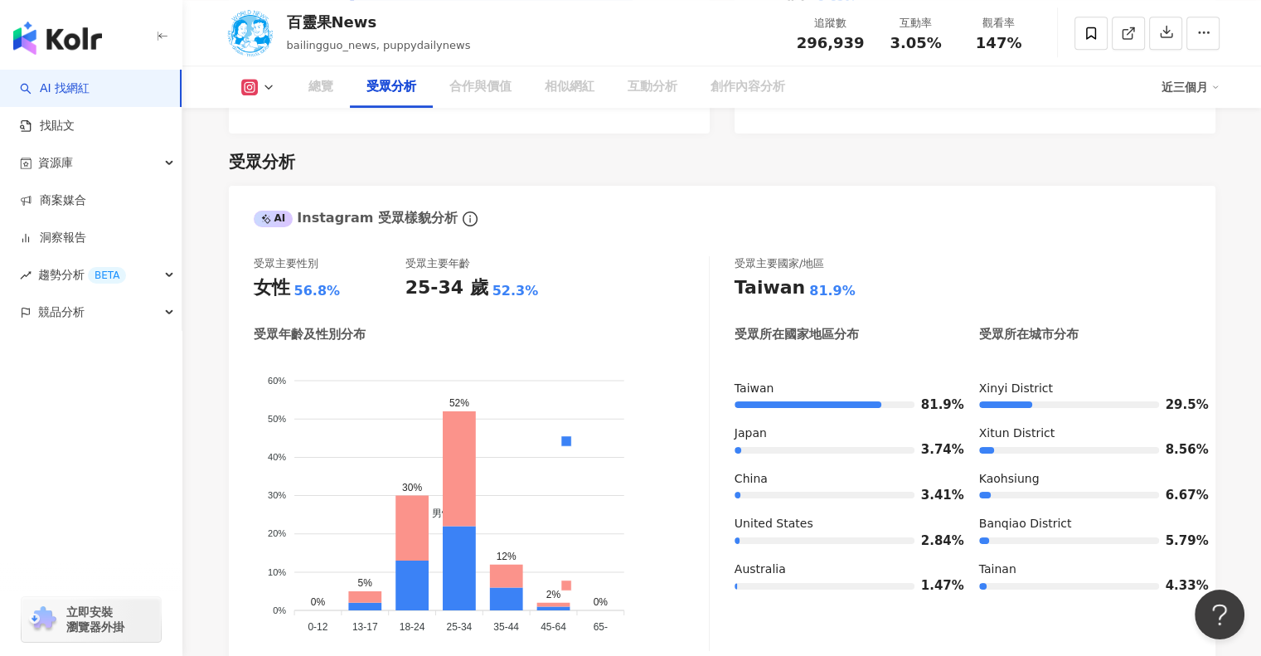
click at [266, 92] on icon at bounding box center [268, 86] width 13 height 13
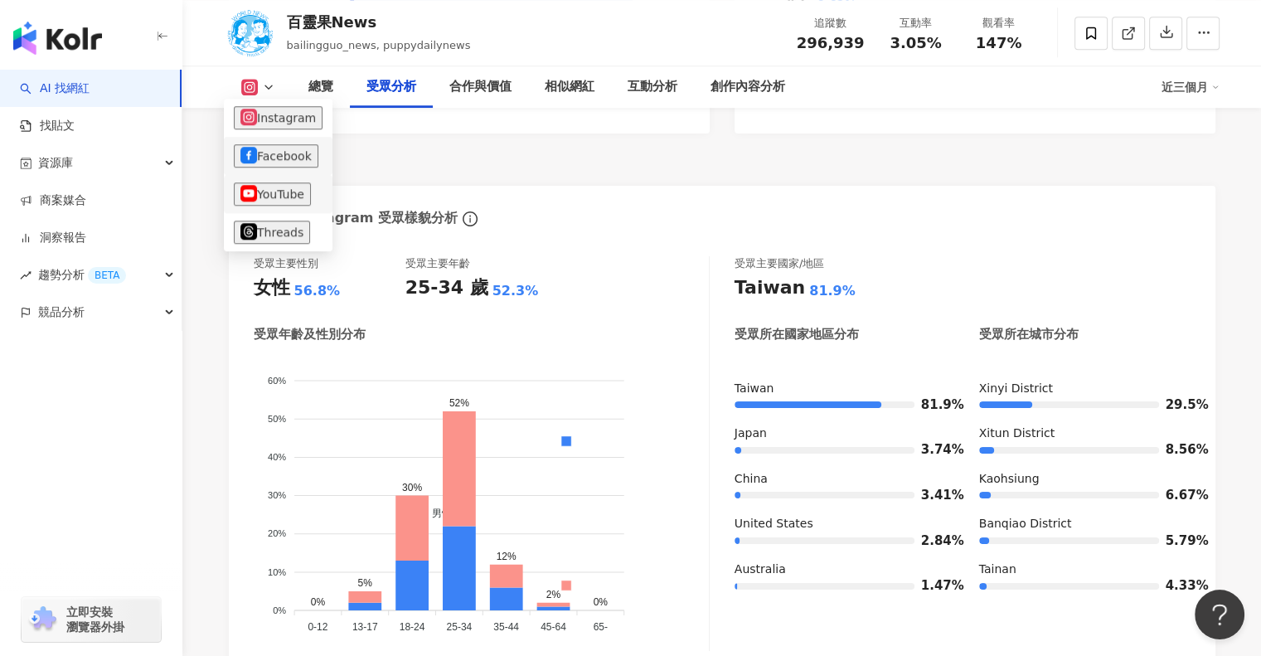
click at [259, 198] on button "YouTube" at bounding box center [272, 193] width 77 height 23
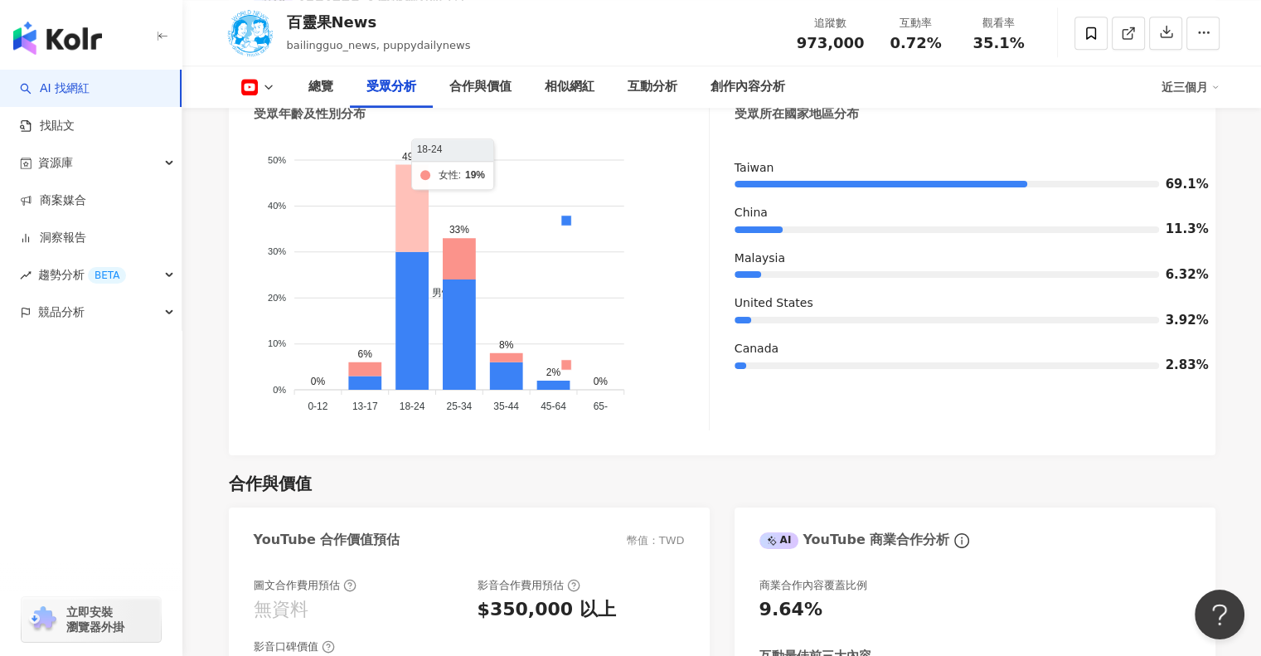
scroll to position [1457, 0]
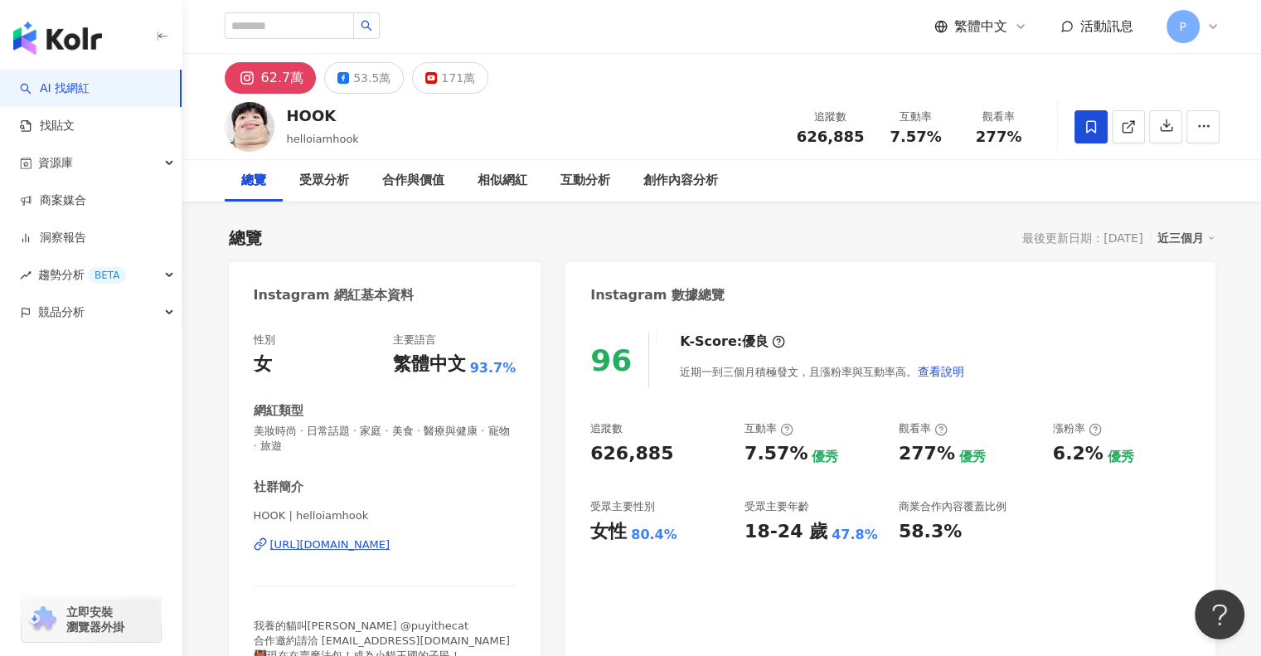
click at [256, 183] on div "總覽" at bounding box center [253, 181] width 25 height 20
click at [317, 192] on div "受眾分析" at bounding box center [324, 180] width 83 height 41
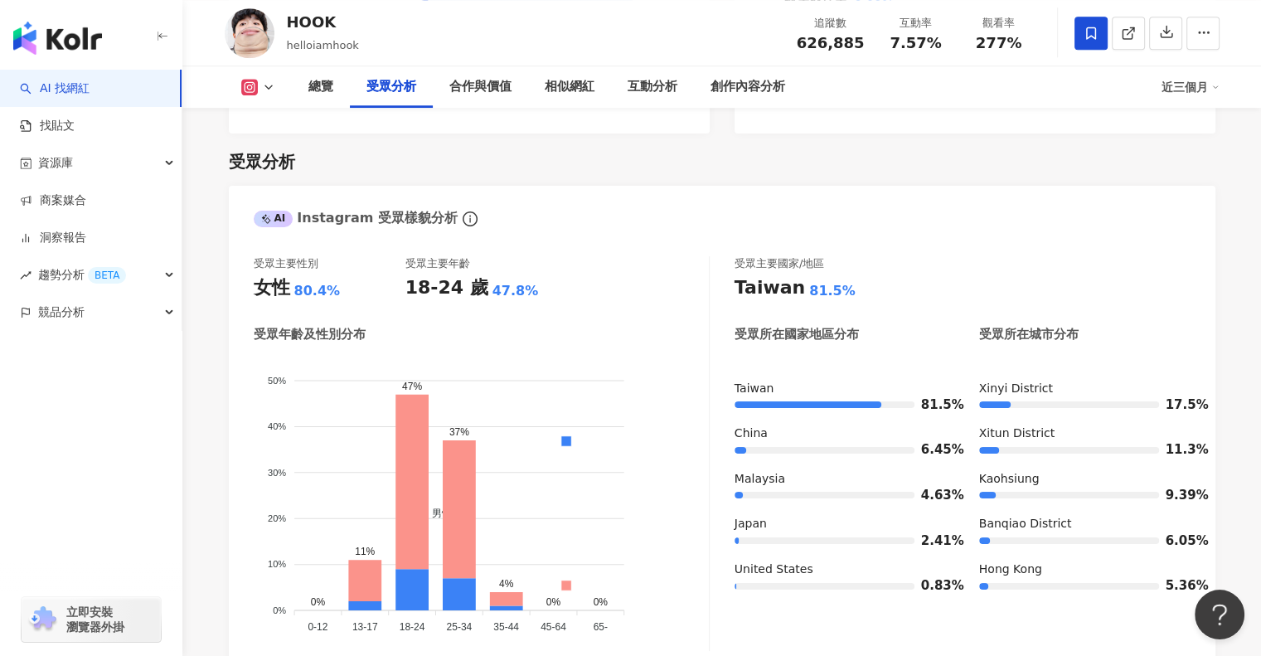
click at [274, 89] on button at bounding box center [258, 87] width 67 height 17
click at [267, 89] on icon at bounding box center [268, 86] width 13 height 13
click at [262, 85] on icon at bounding box center [268, 86] width 13 height 13
click at [279, 194] on button "YouTube" at bounding box center [272, 193] width 77 height 23
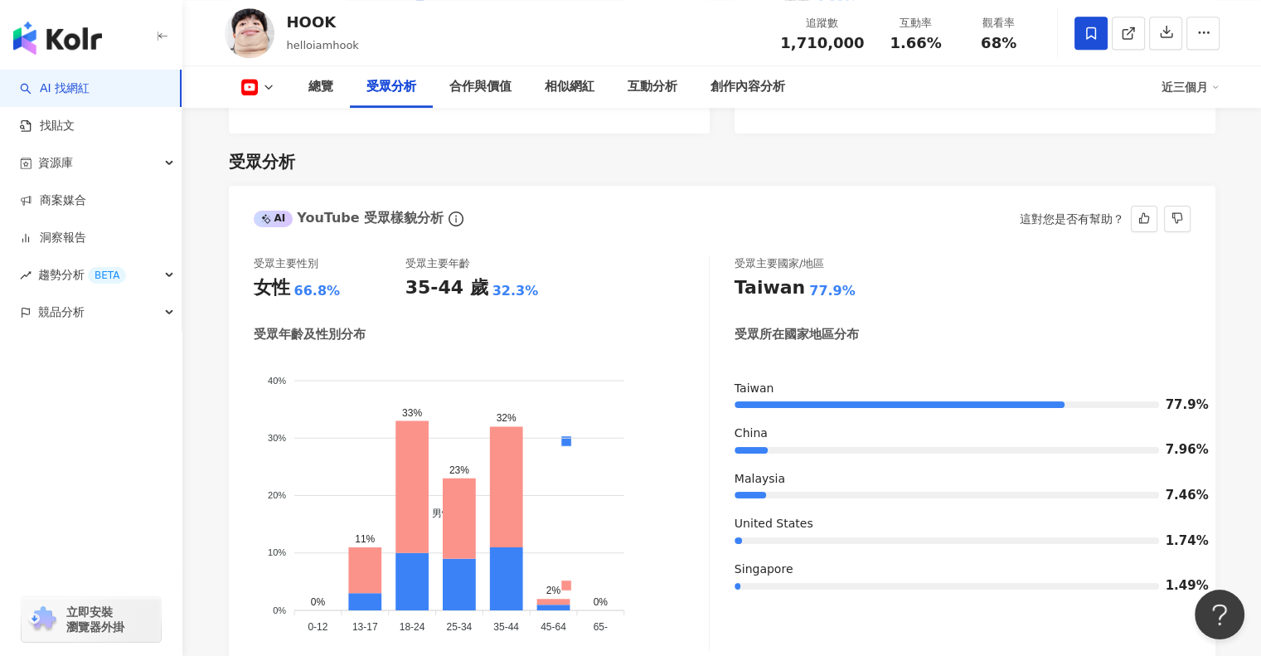
scroll to position [1457, 0]
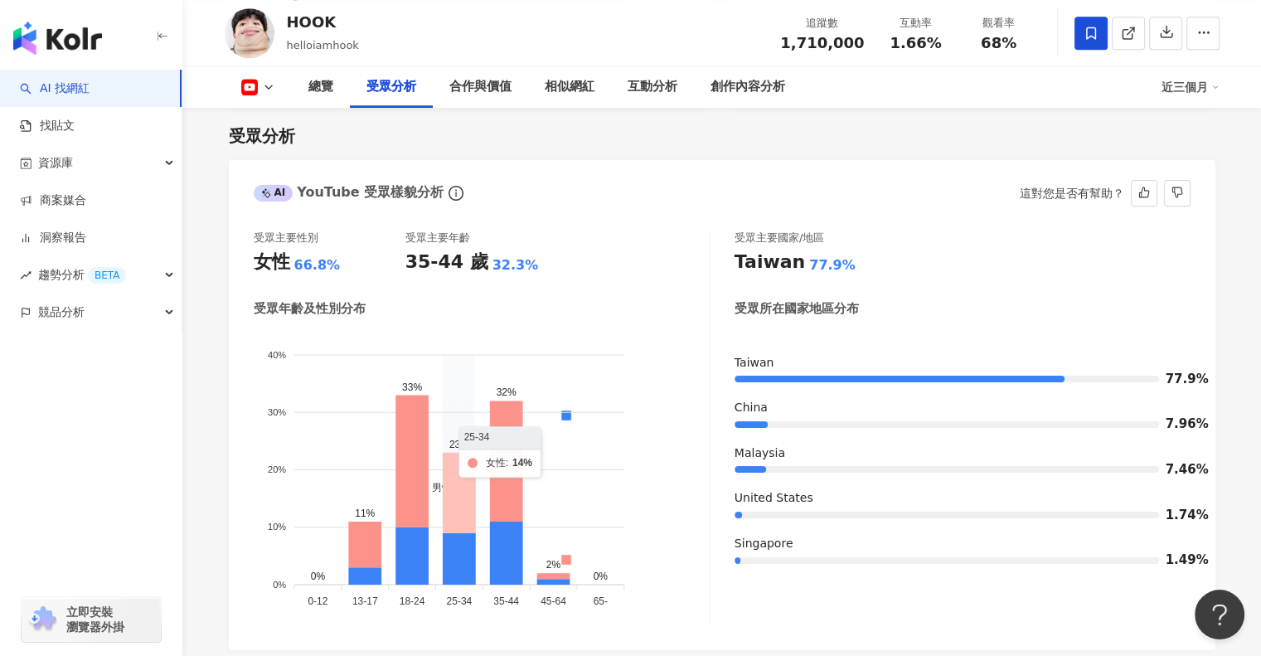
click at [475, 554] on icon "男性 女性 40% 40% 30% 30% 20% 20% 10% 10% 0% 0% 0% 11% 33% 23% 32% 2% 0% 0-12 0-12 …" at bounding box center [481, 471] width 455 height 283
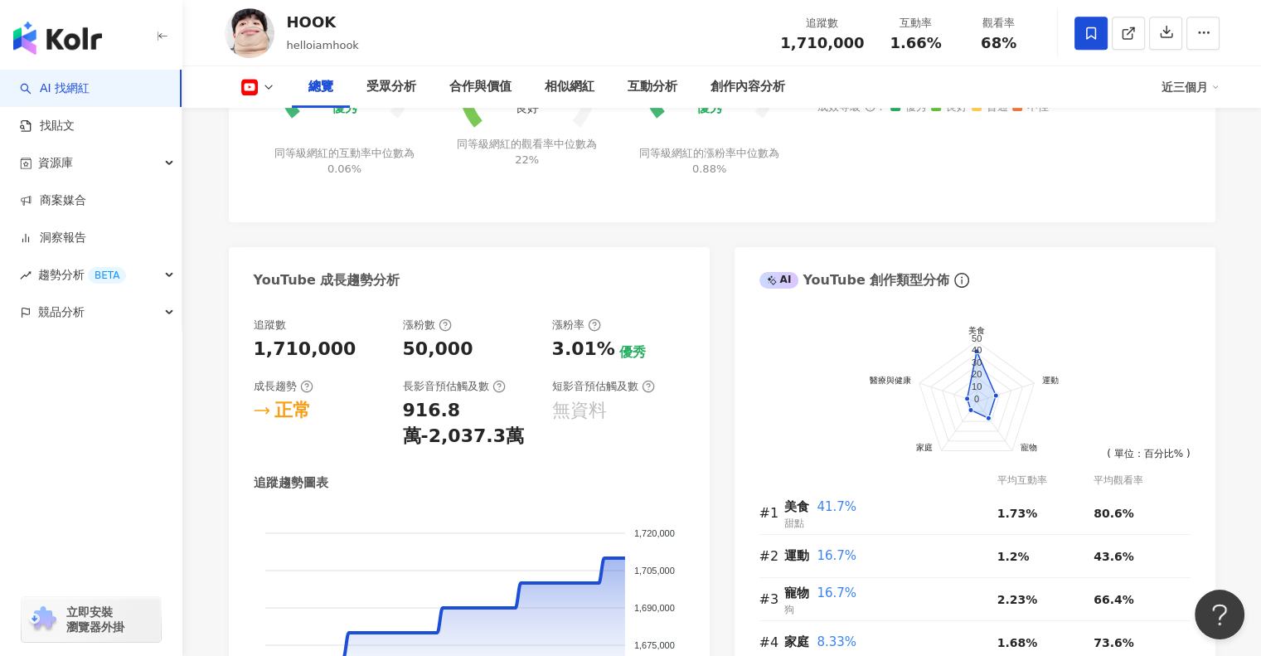
scroll to position [794, 0]
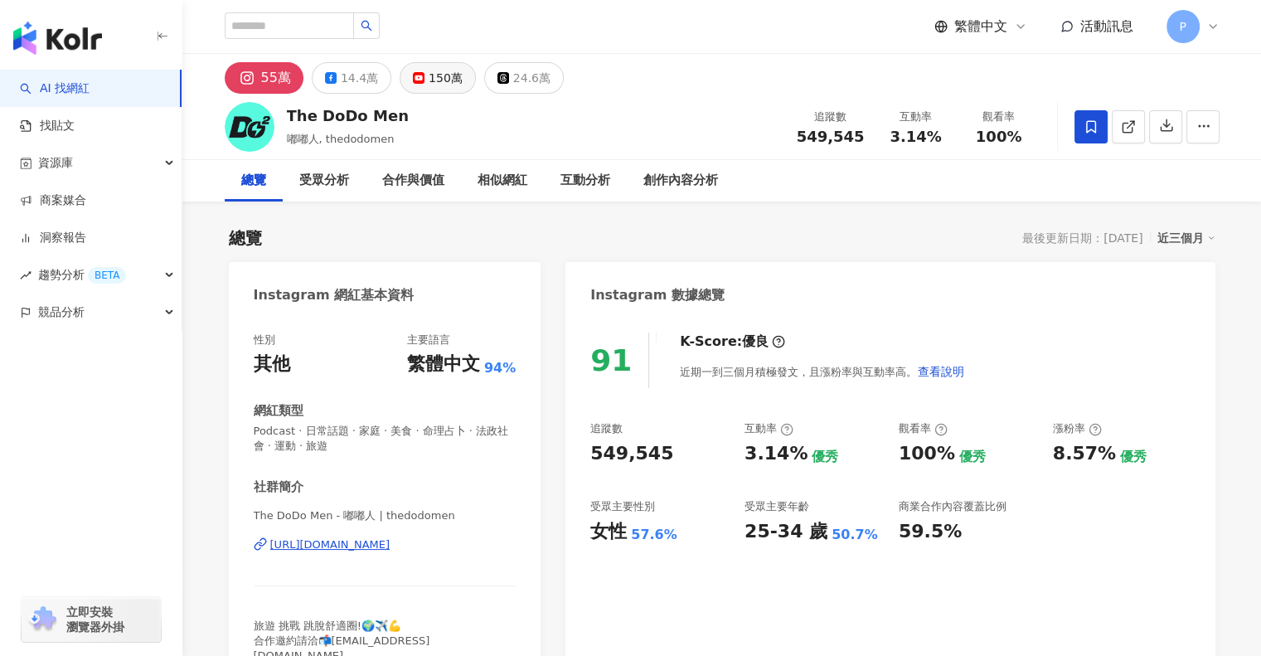
click at [441, 69] on div "150萬" at bounding box center [446, 77] width 34 height 23
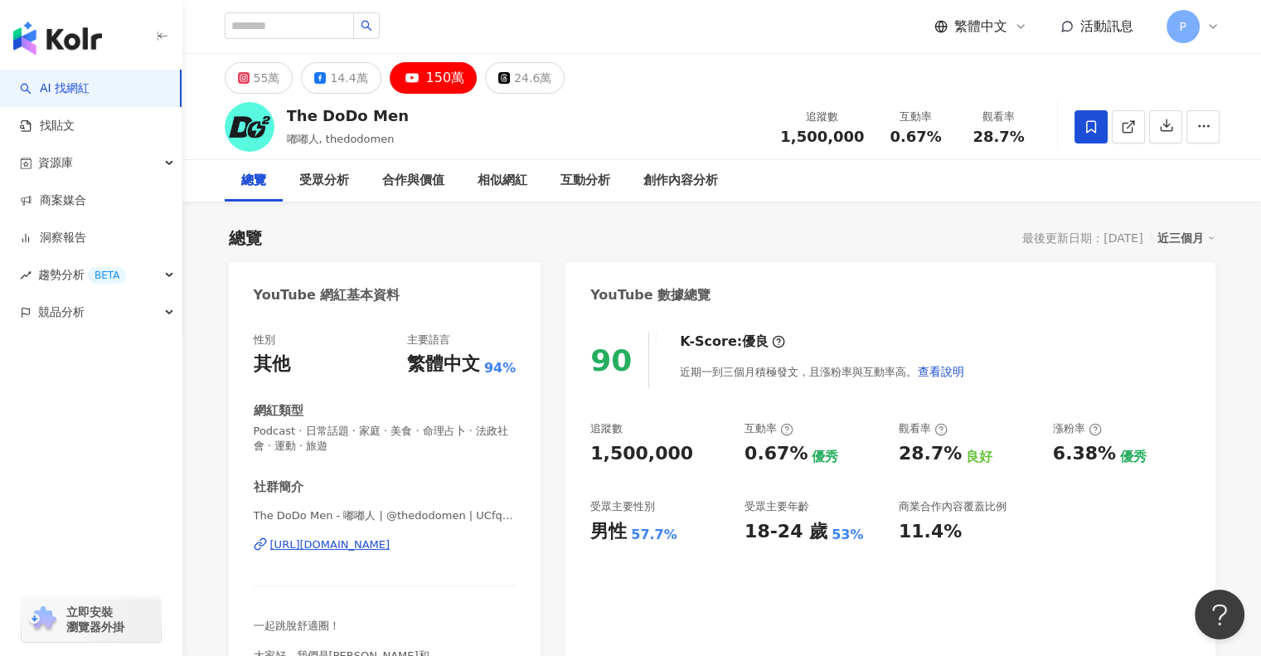
click at [438, 79] on div "150萬" at bounding box center [445, 77] width 39 height 23
click at [335, 193] on div "受眾分析" at bounding box center [324, 180] width 83 height 41
